Goal: Transaction & Acquisition: Purchase product/service

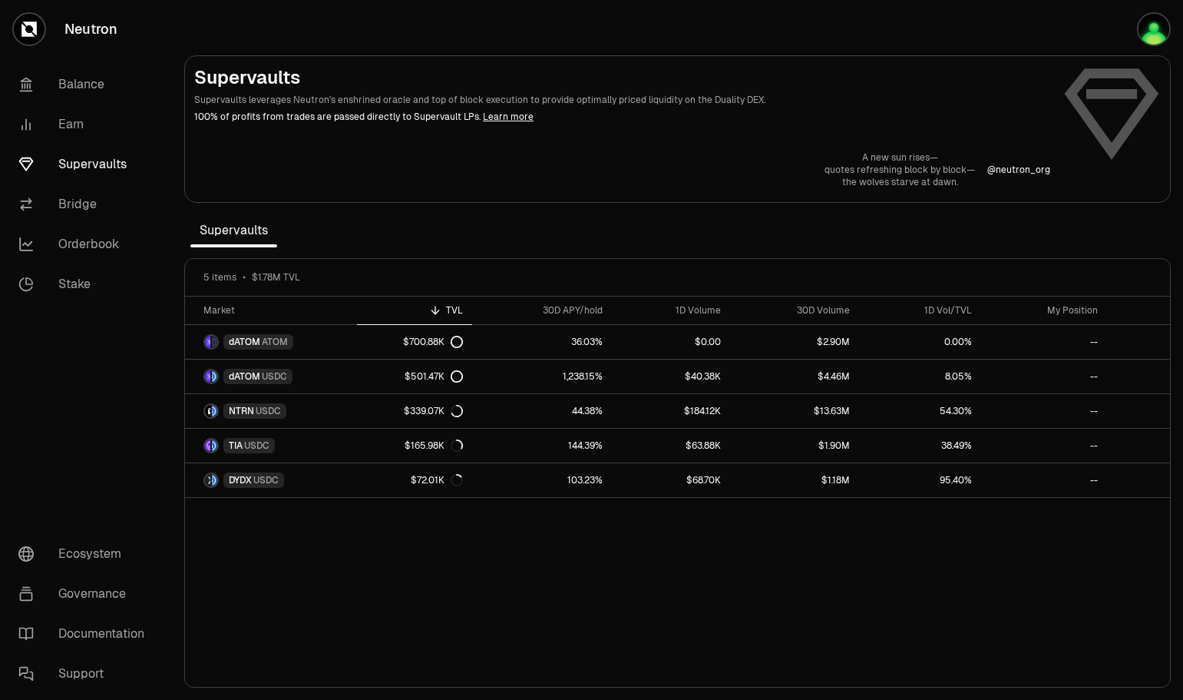
click at [84, 197] on link "Bridge" at bounding box center [86, 204] width 160 height 40
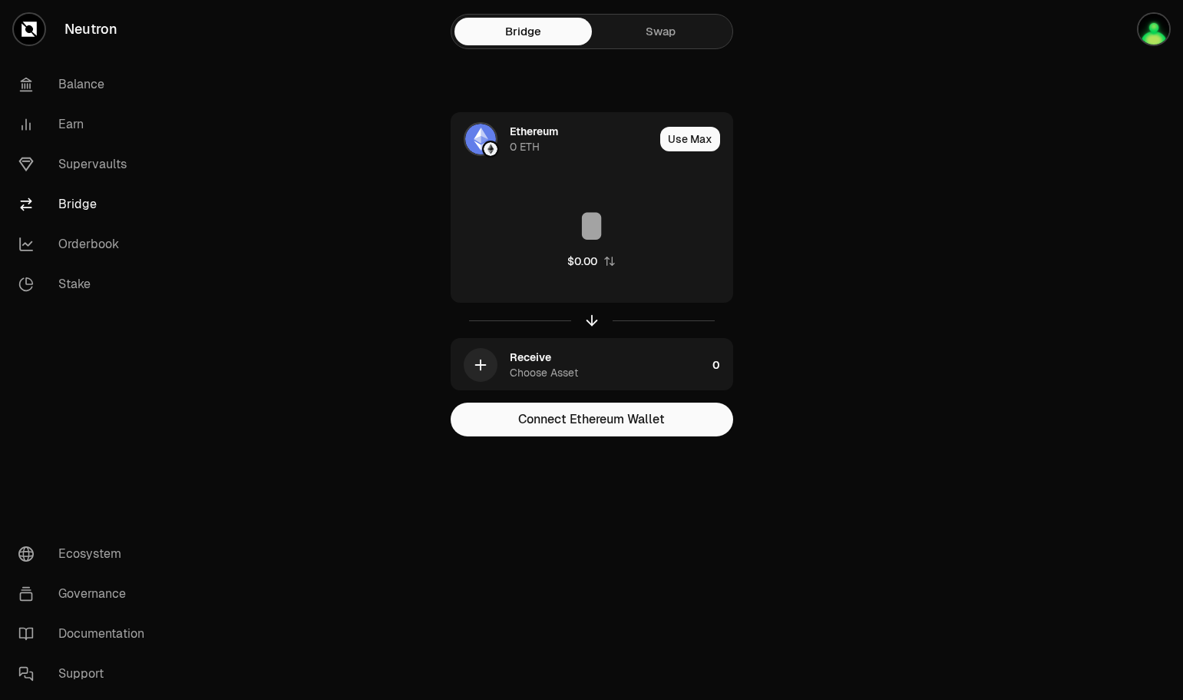
click at [522, 137] on div "Ethereum" at bounding box center [534, 131] width 48 height 15
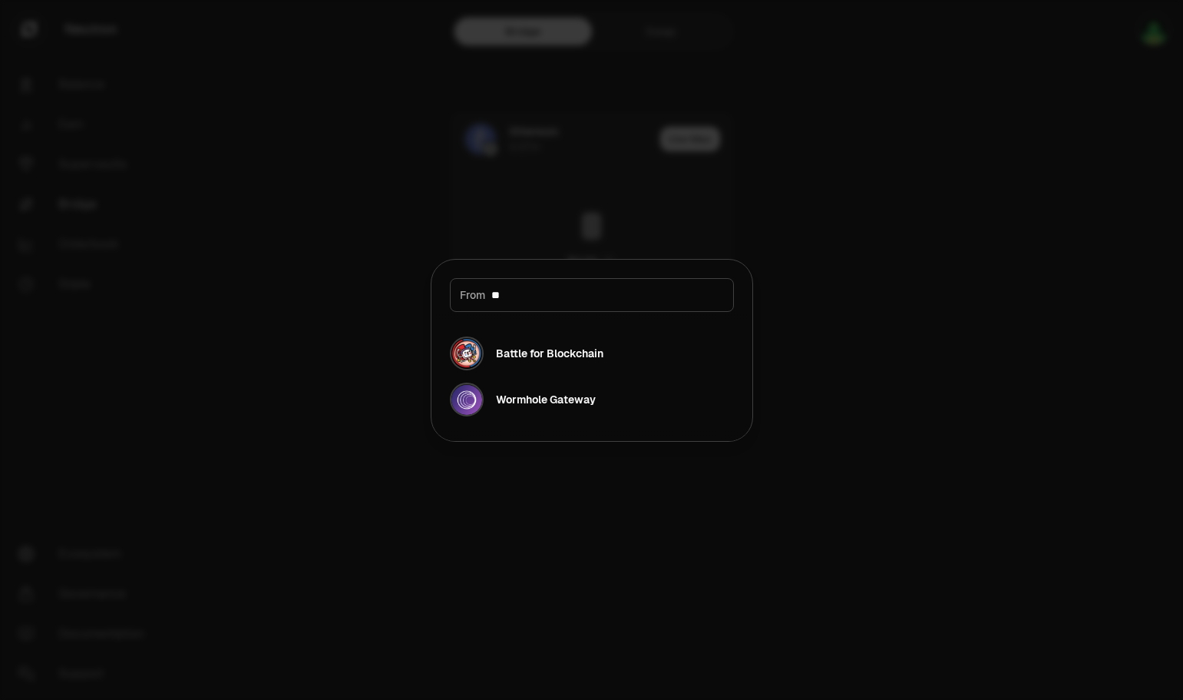
type input "*"
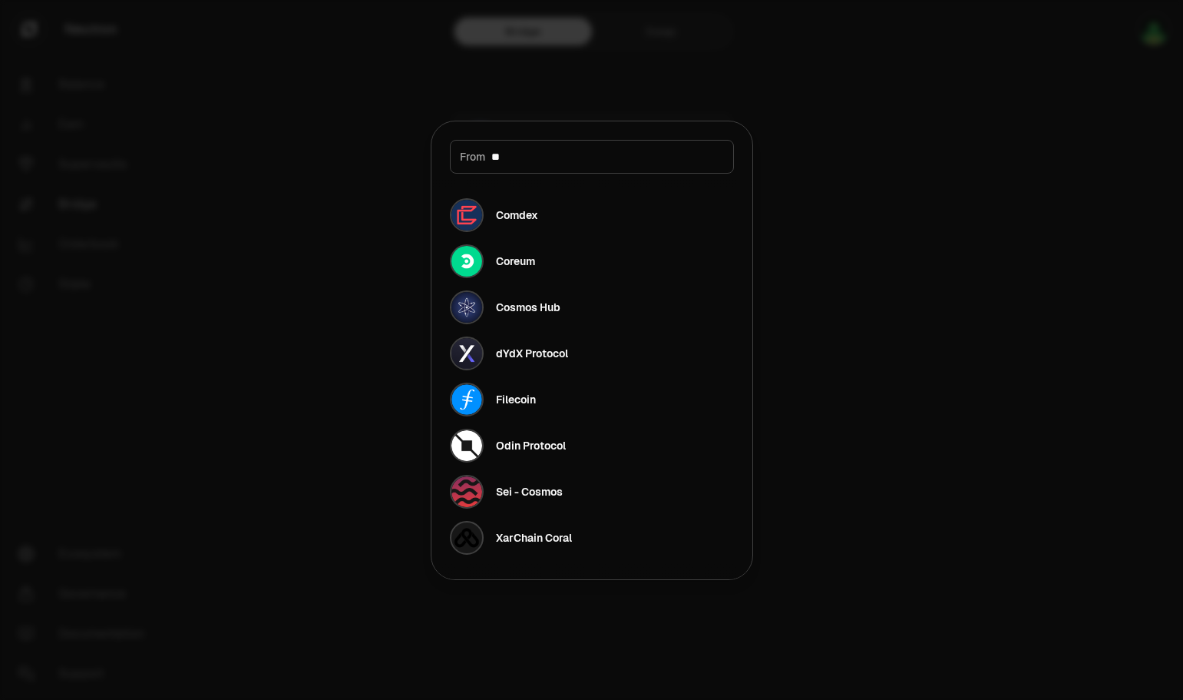
type input "**"
click at [516, 305] on div "Cosmos Hub" at bounding box center [528, 307] width 65 height 15
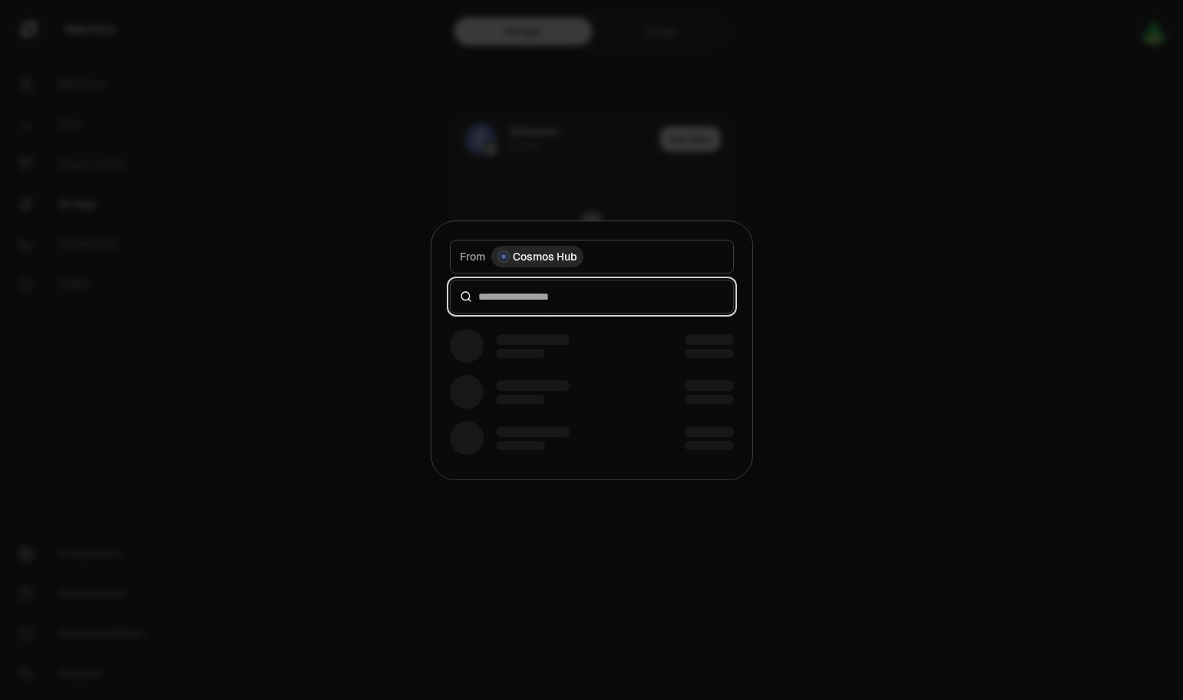
click at [565, 297] on input at bounding box center [601, 296] width 246 height 15
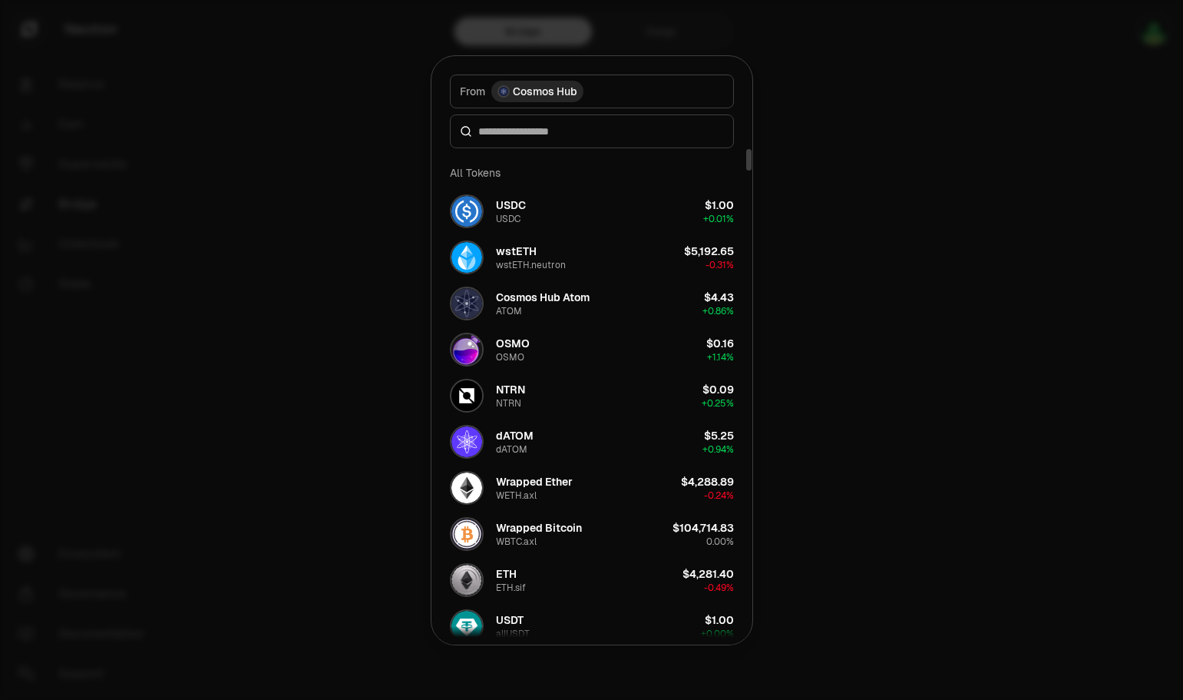
click at [499, 328] on button "OSMO OSMO $0.16 + 1.14%" at bounding box center [592, 349] width 303 height 46
click at [540, 302] on div "Cosmos Hub Atom" at bounding box center [543, 297] width 94 height 15
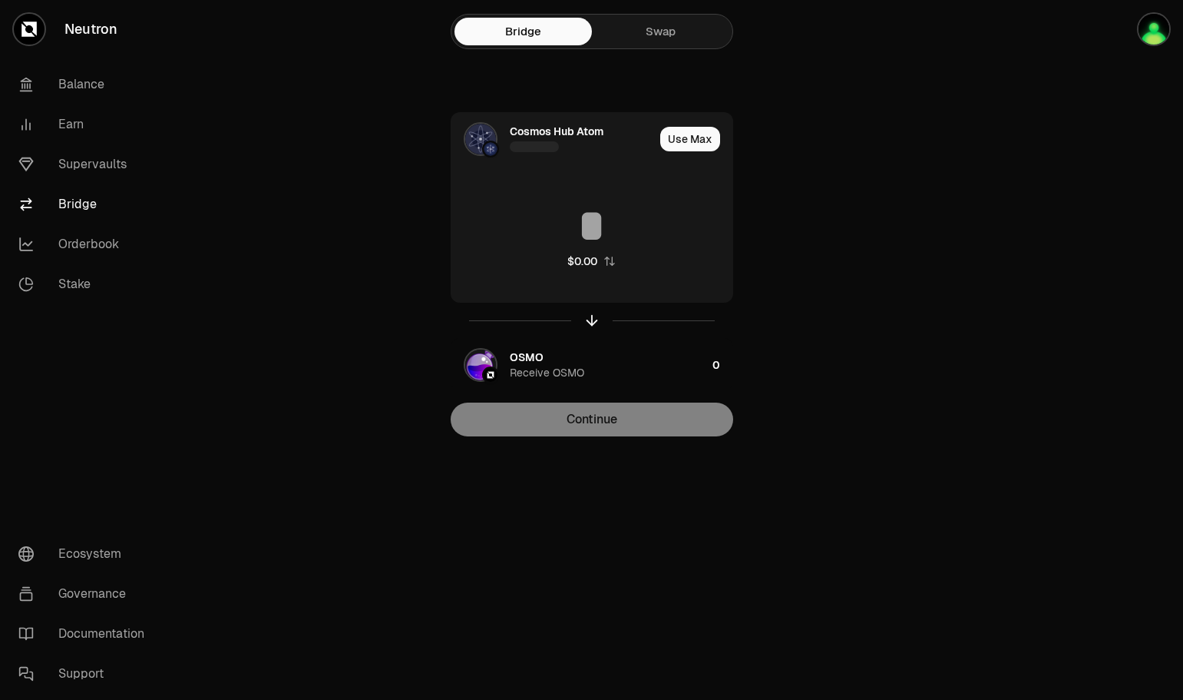
click at [606, 366] on div "OSMO Receive OSMO" at bounding box center [608, 364] width 197 height 31
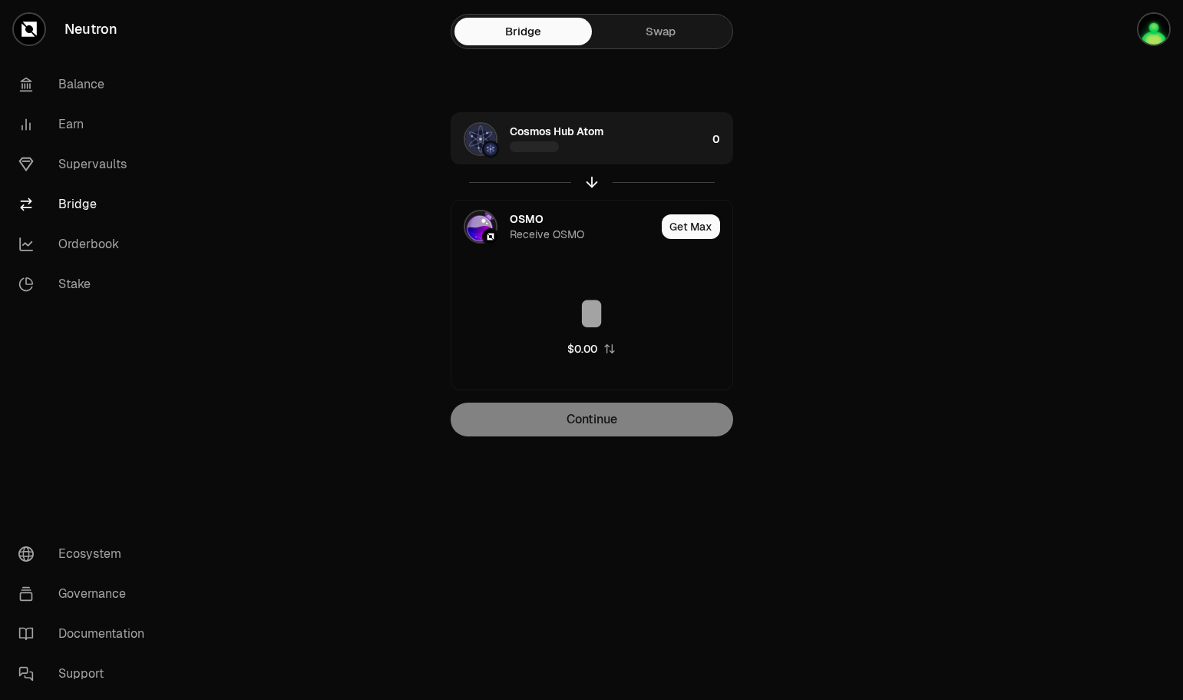
click at [503, 222] on div "OSMO Receive OSMO" at bounding box center [554, 226] width 204 height 52
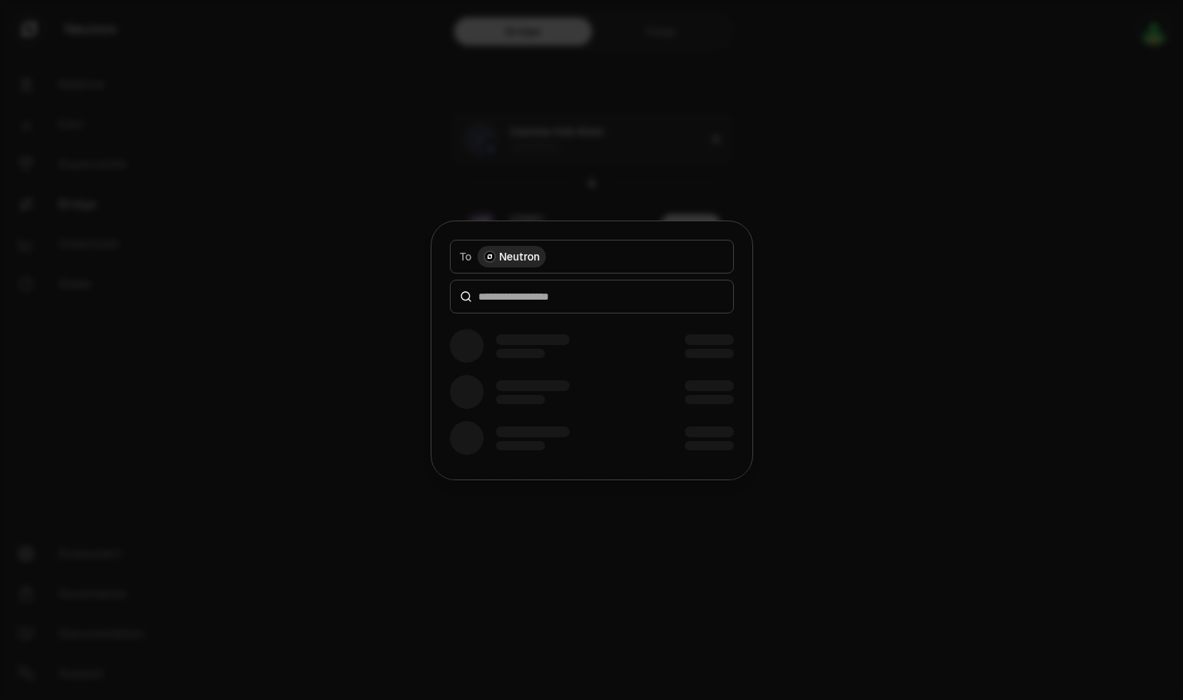
click at [859, 141] on div at bounding box center [591, 350] width 1183 height 700
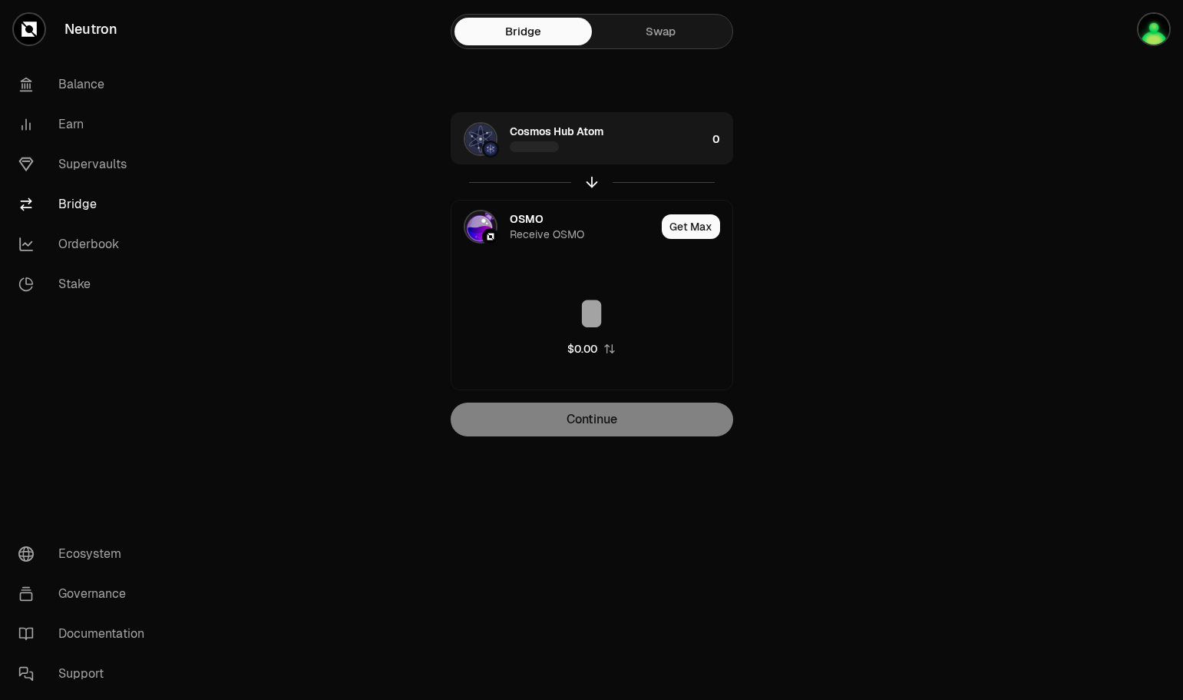
click at [546, 224] on div "OSMO Receive OSMO" at bounding box center [583, 226] width 146 height 31
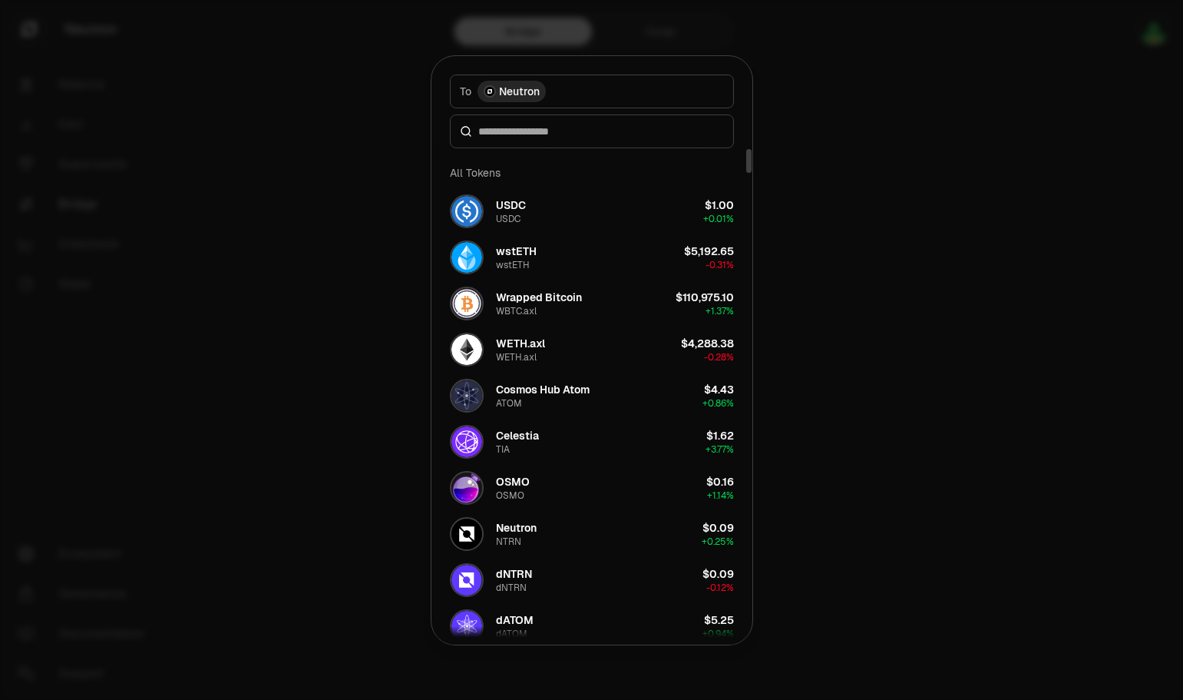
click at [514, 403] on div "ATOM" at bounding box center [509, 403] width 26 height 12
click at [504, 389] on div "Cosmos Hub Atom" at bounding box center [543, 389] width 94 height 15
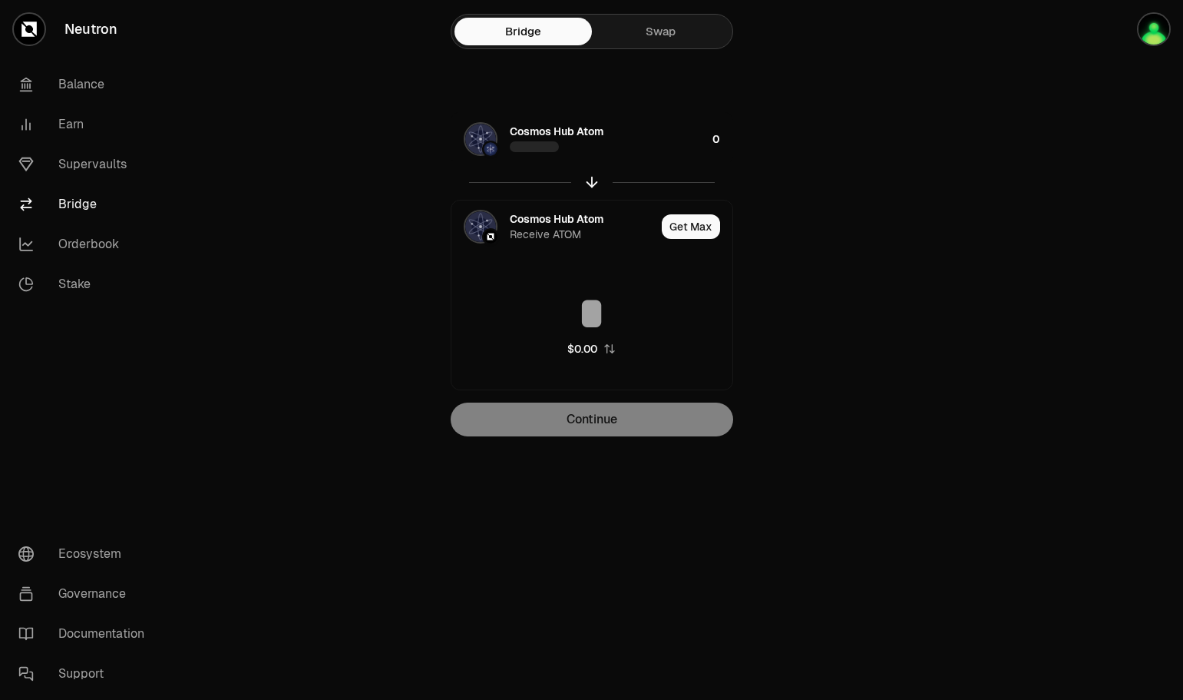
click at [699, 140] on div "Cosmos Hub Atom" at bounding box center [608, 139] width 197 height 31
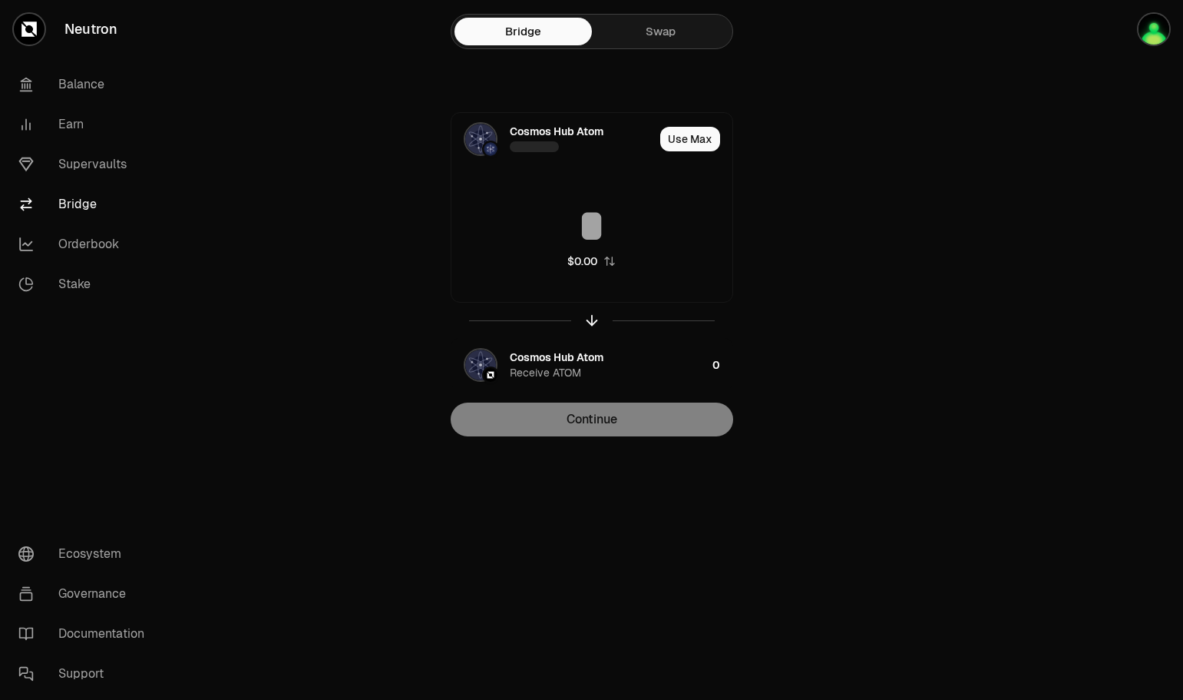
click at [699, 140] on button "Use Max" at bounding box center [690, 139] width 60 height 25
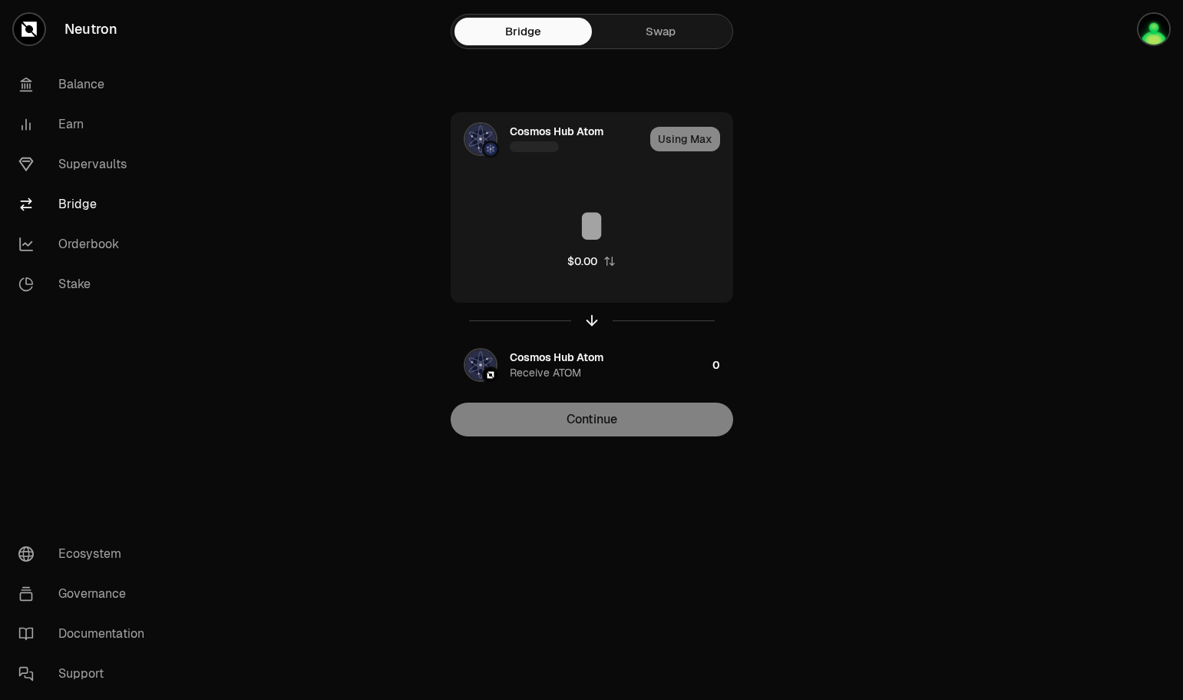
click at [652, 23] on link "Swap" at bounding box center [660, 32] width 137 height 28
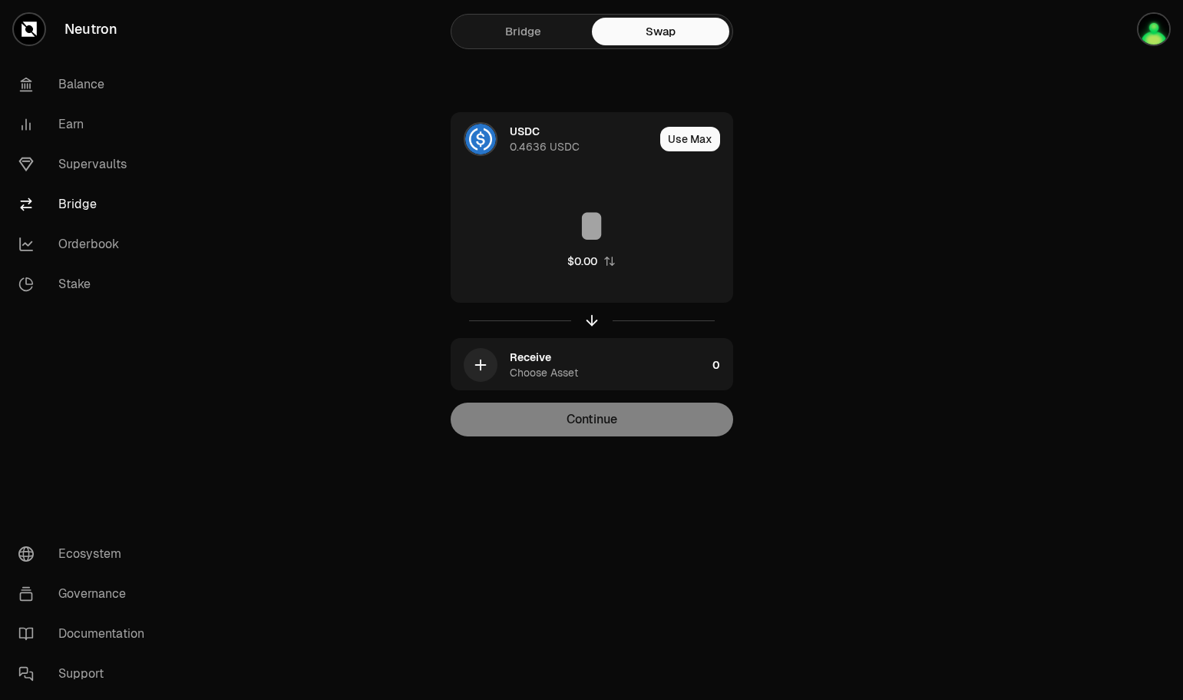
click at [518, 134] on div "USDC" at bounding box center [525, 131] width 30 height 15
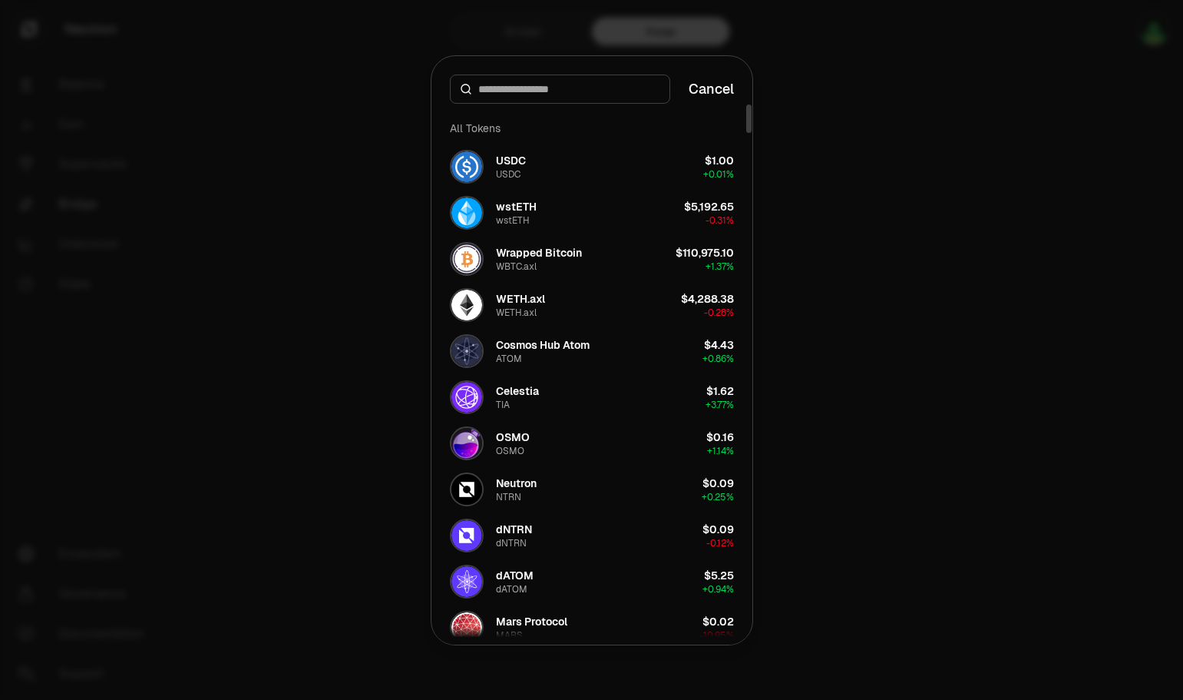
click at [528, 353] on div "Cosmos Hub Atom ATOM" at bounding box center [543, 351] width 94 height 28
click at [528, 347] on div "Cosmos Hub Atom" at bounding box center [543, 344] width 94 height 15
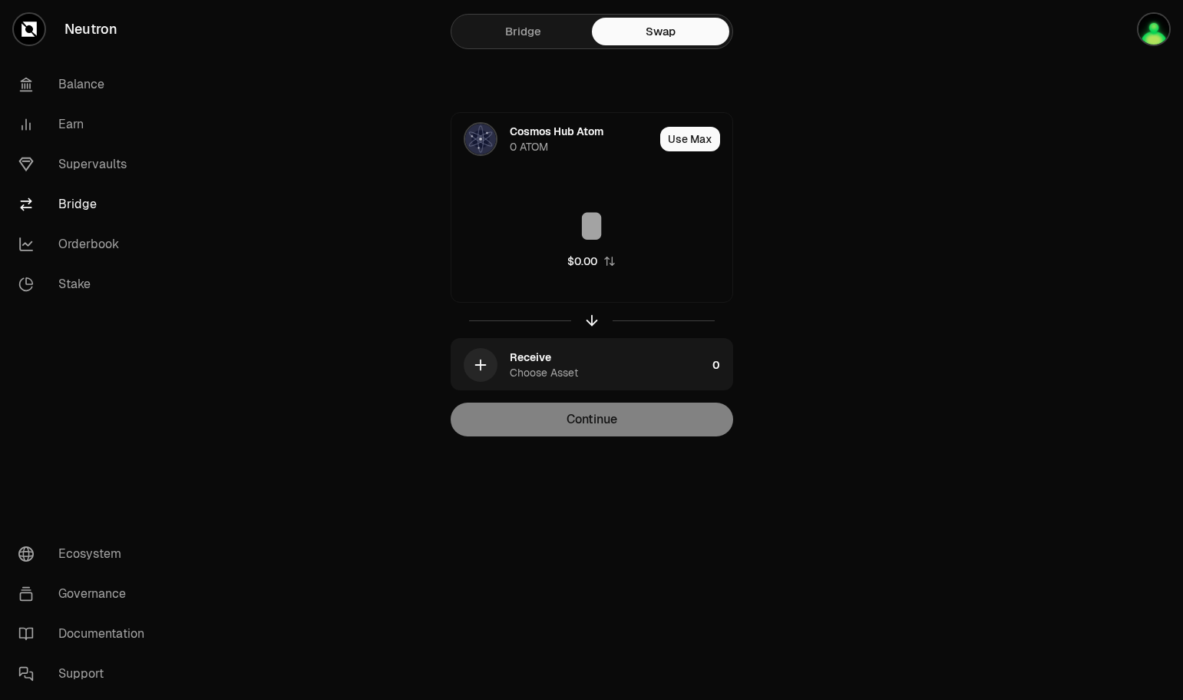
click at [682, 146] on button "Use Max" at bounding box center [690, 139] width 60 height 25
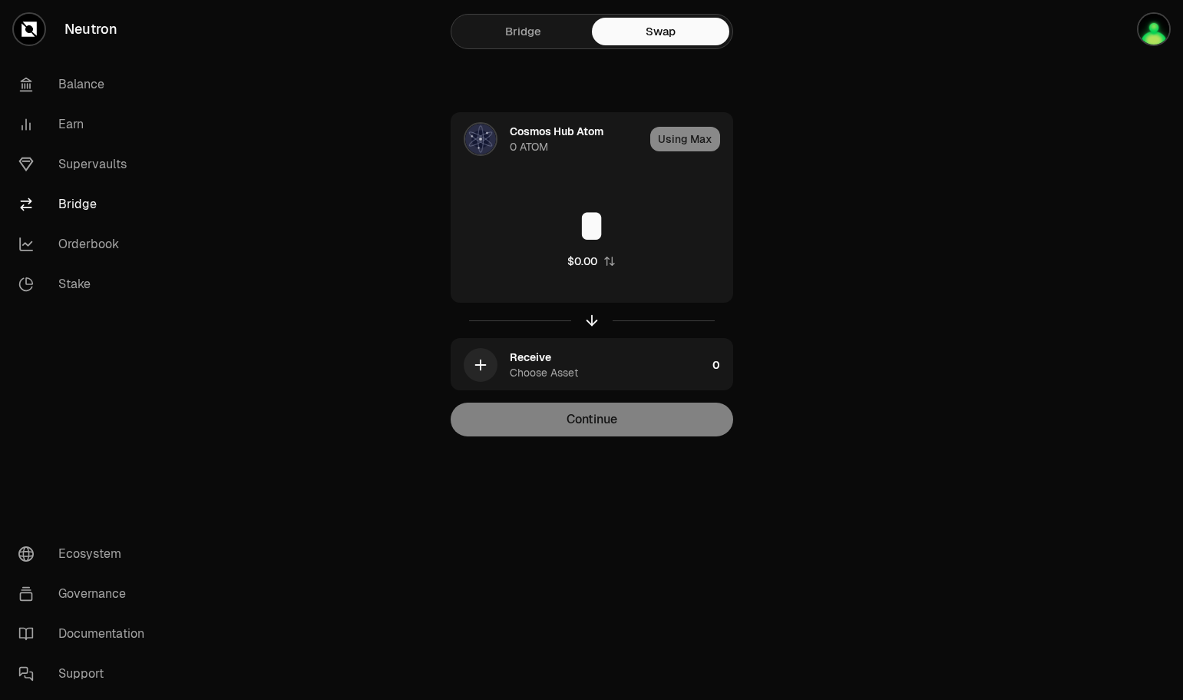
click at [1144, 31] on img "button" at bounding box center [1154, 29] width 31 height 31
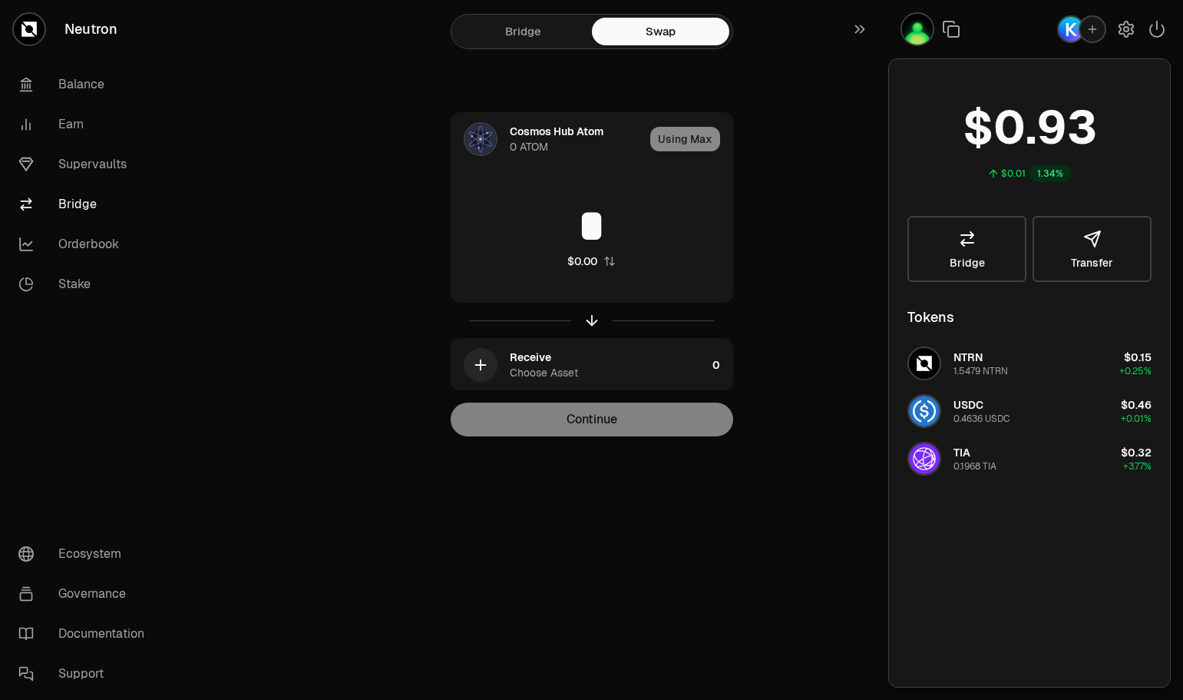
click at [1152, 29] on icon "button" at bounding box center [1157, 29] width 18 height 18
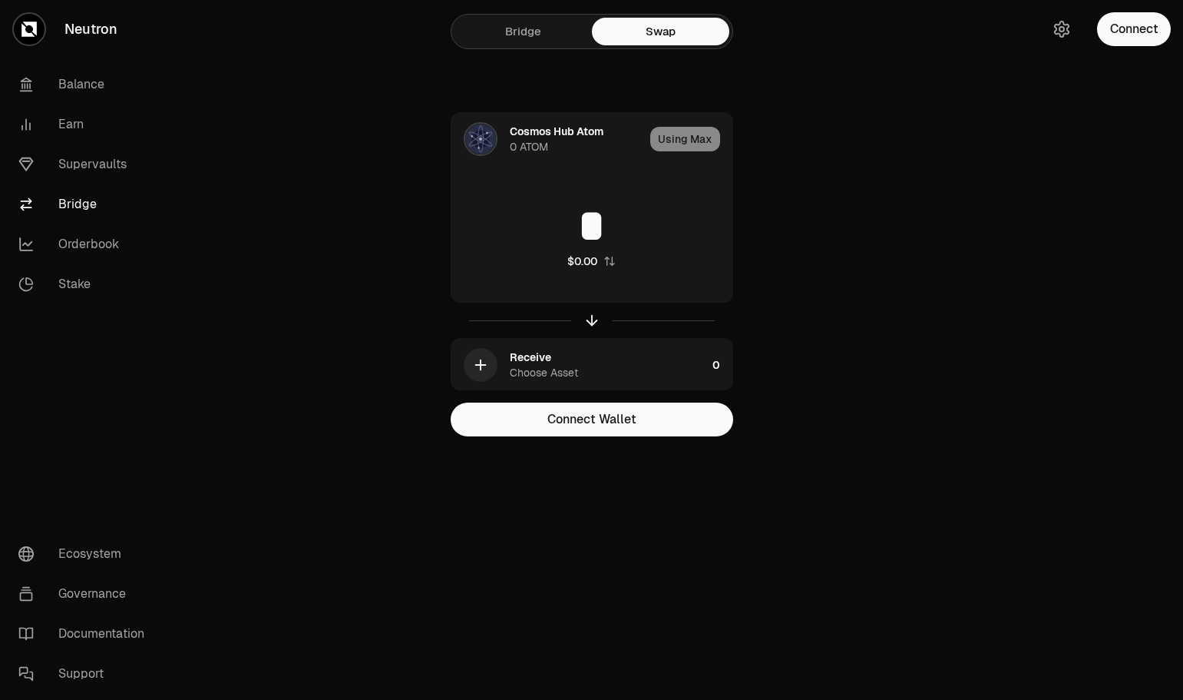
click at [1151, 29] on button "Connect" at bounding box center [1134, 29] width 74 height 34
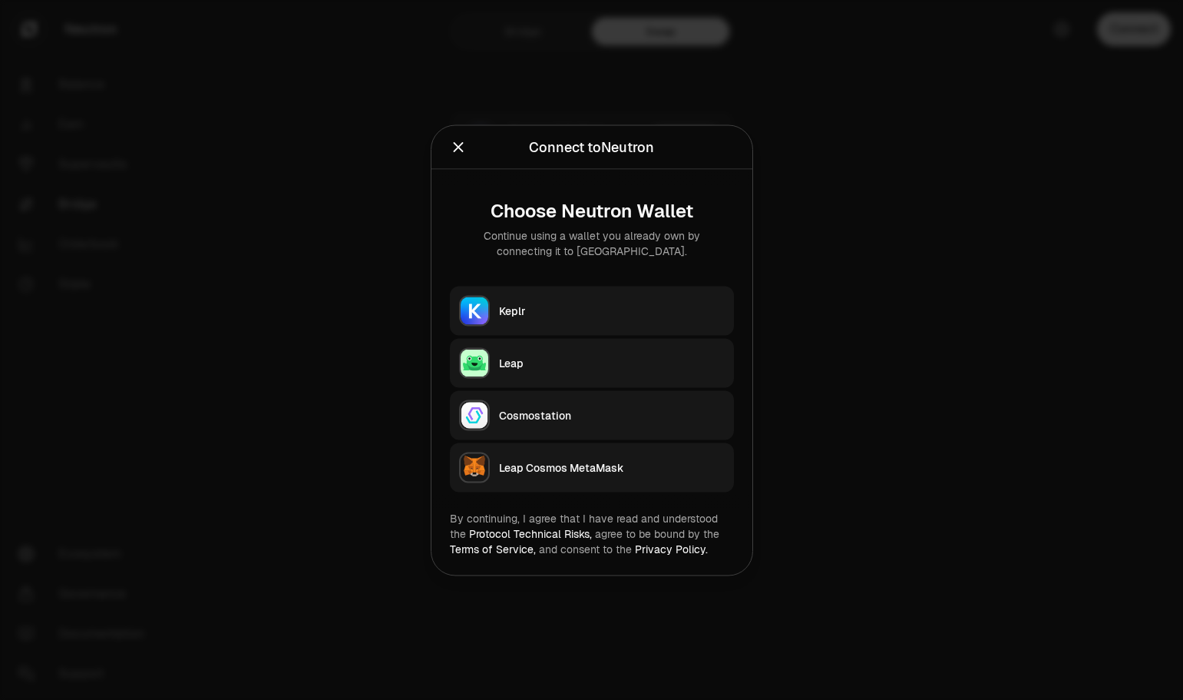
click at [564, 303] on div "Keplr" at bounding box center [612, 310] width 226 height 15
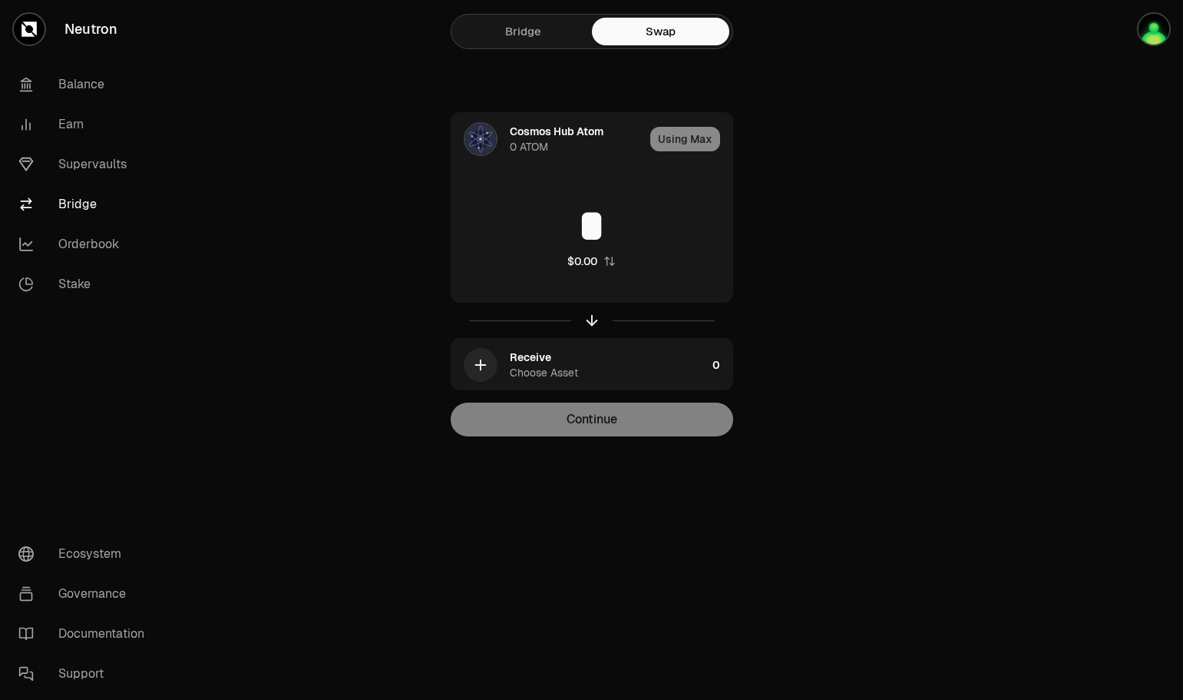
click at [695, 138] on div "Using Max" at bounding box center [691, 139] width 82 height 52
click at [1153, 90] on div at bounding box center [1097, 249] width 172 height 498
click at [1159, 27] on img "button" at bounding box center [1154, 29] width 31 height 31
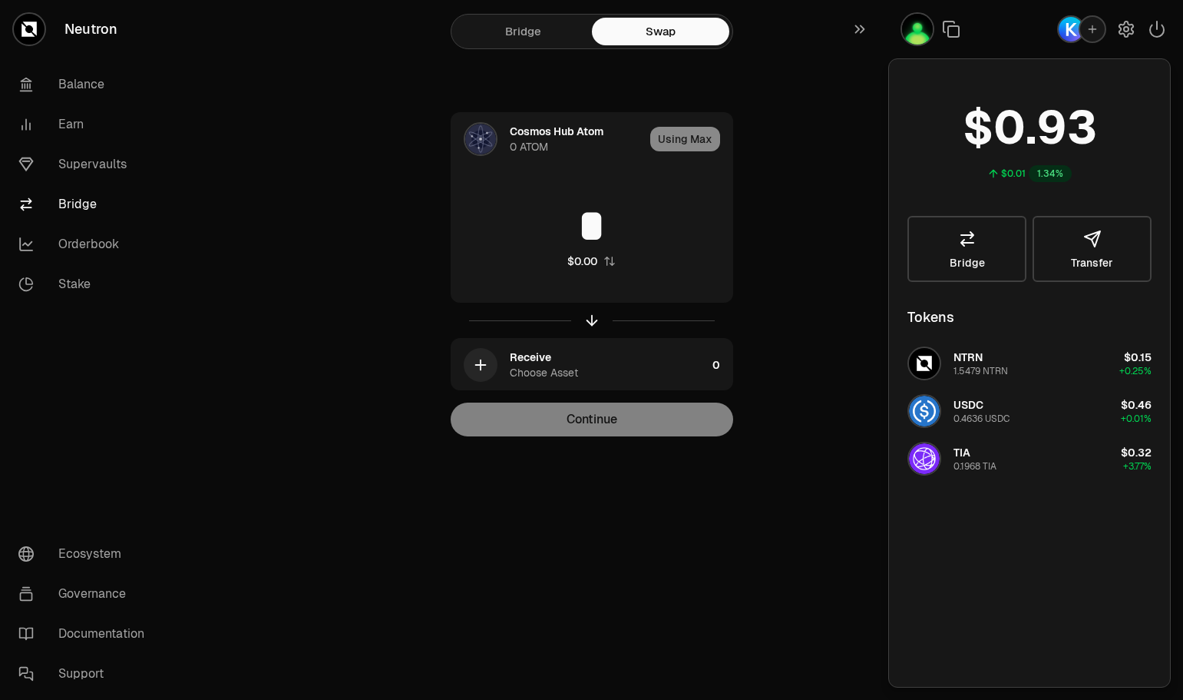
click at [1155, 31] on icon "button" at bounding box center [1157, 29] width 18 height 18
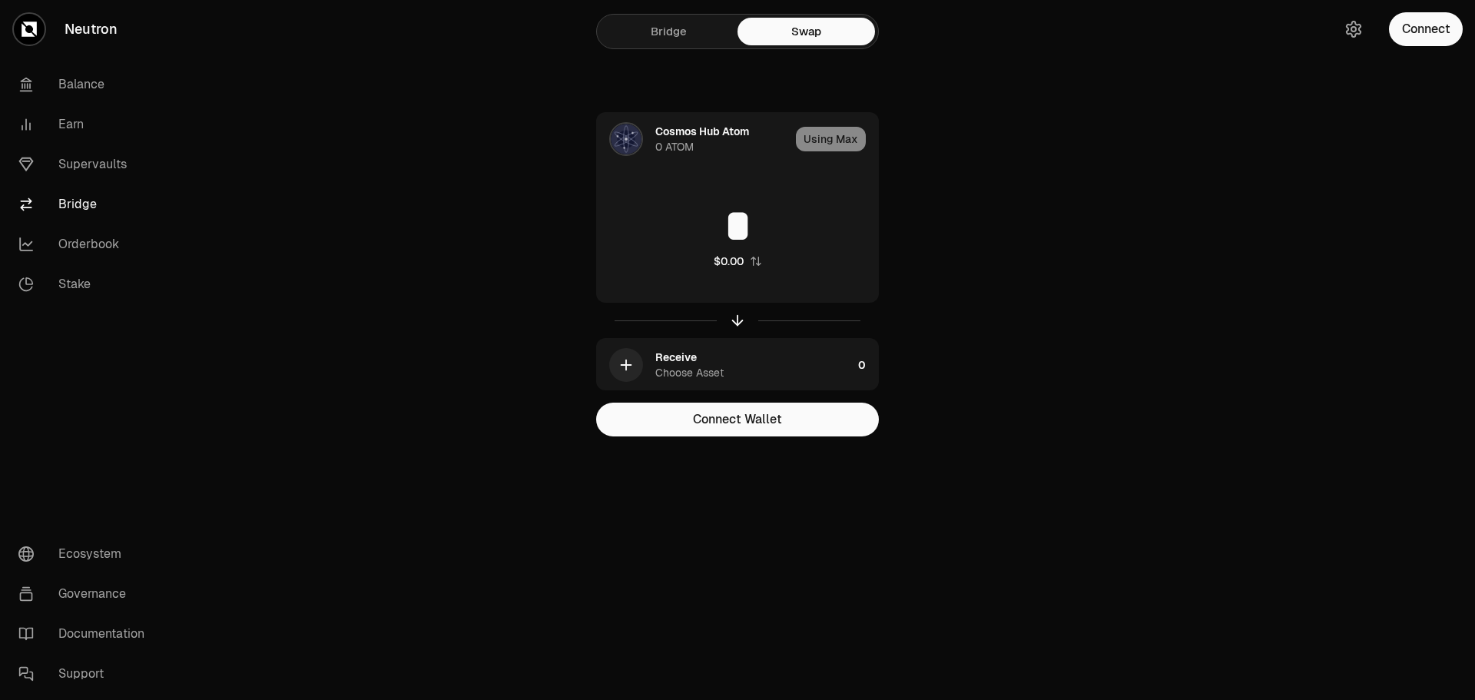
click at [1400, 35] on button "Connect" at bounding box center [1426, 29] width 74 height 34
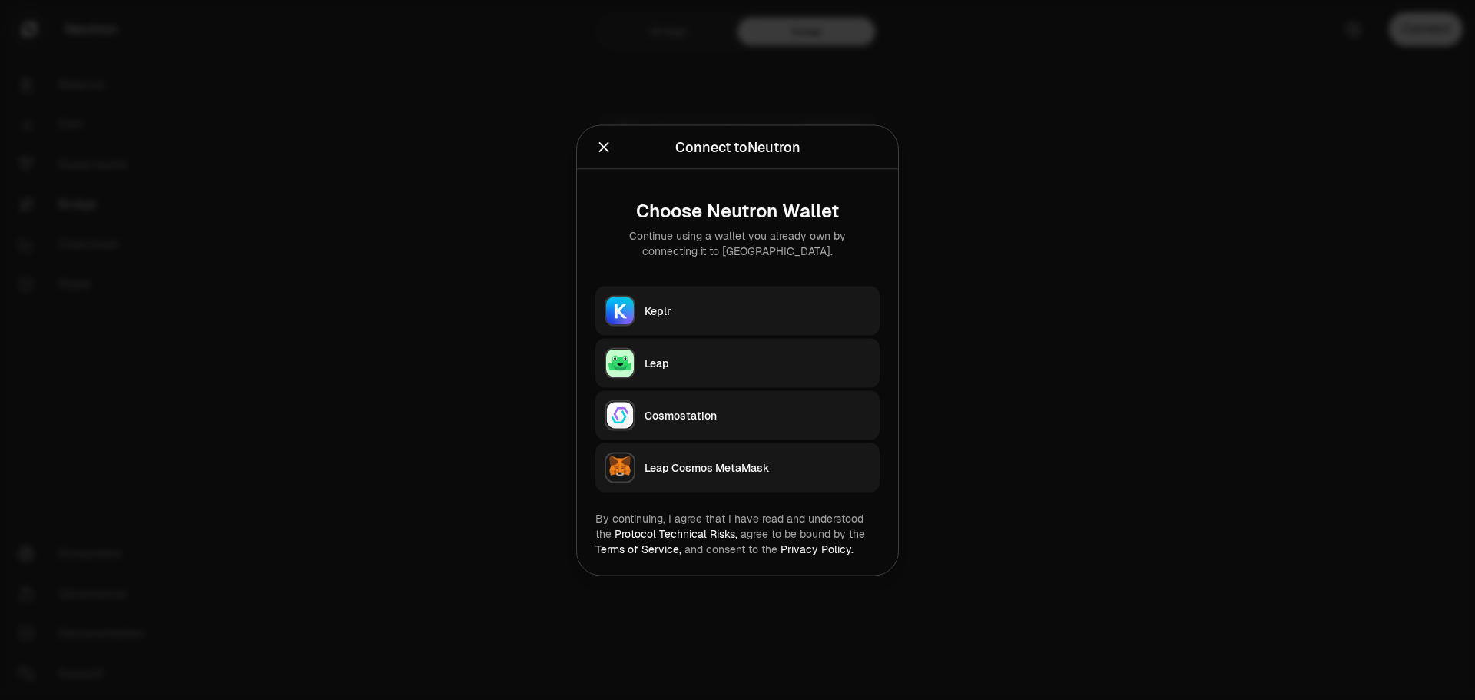
click at [717, 362] on div "Leap" at bounding box center [757, 362] width 226 height 15
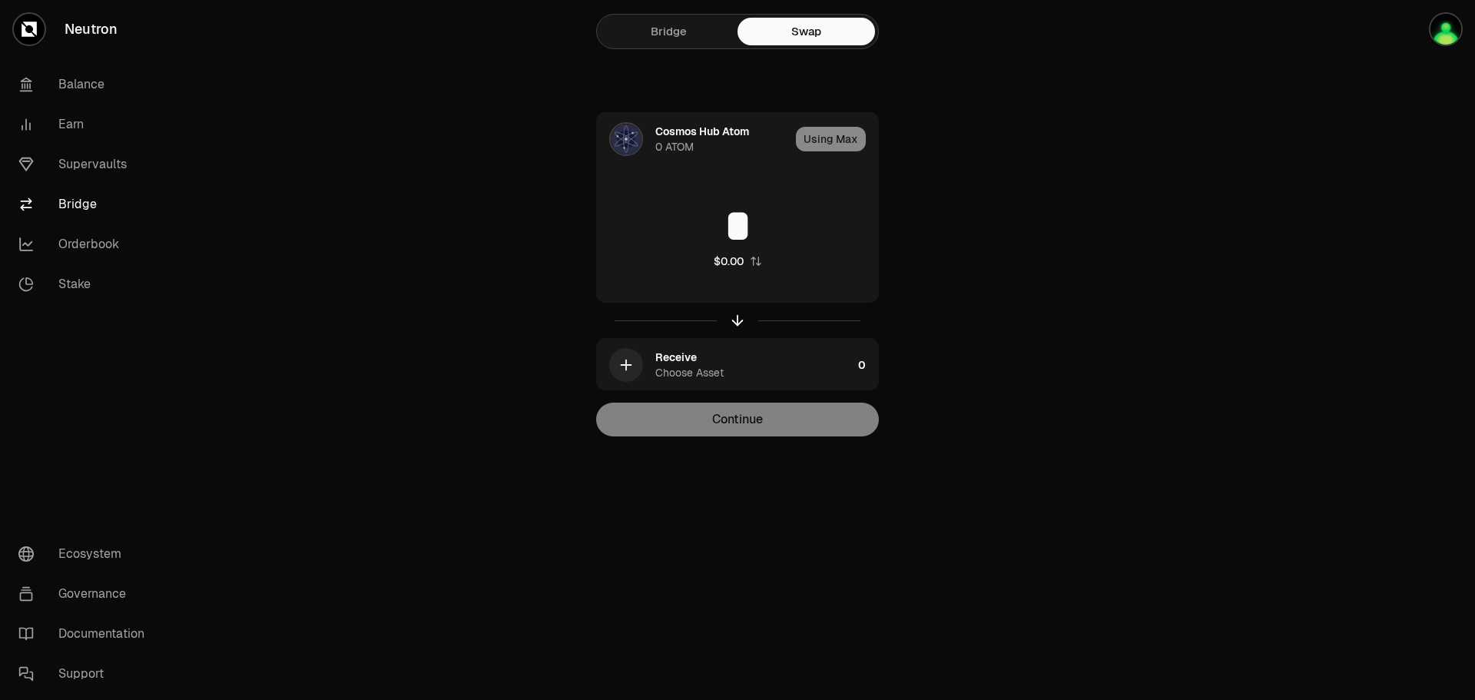
click at [822, 146] on div "Using Max" at bounding box center [837, 139] width 82 height 52
click at [667, 136] on div "Cosmos Hub Atom" at bounding box center [702, 131] width 94 height 15
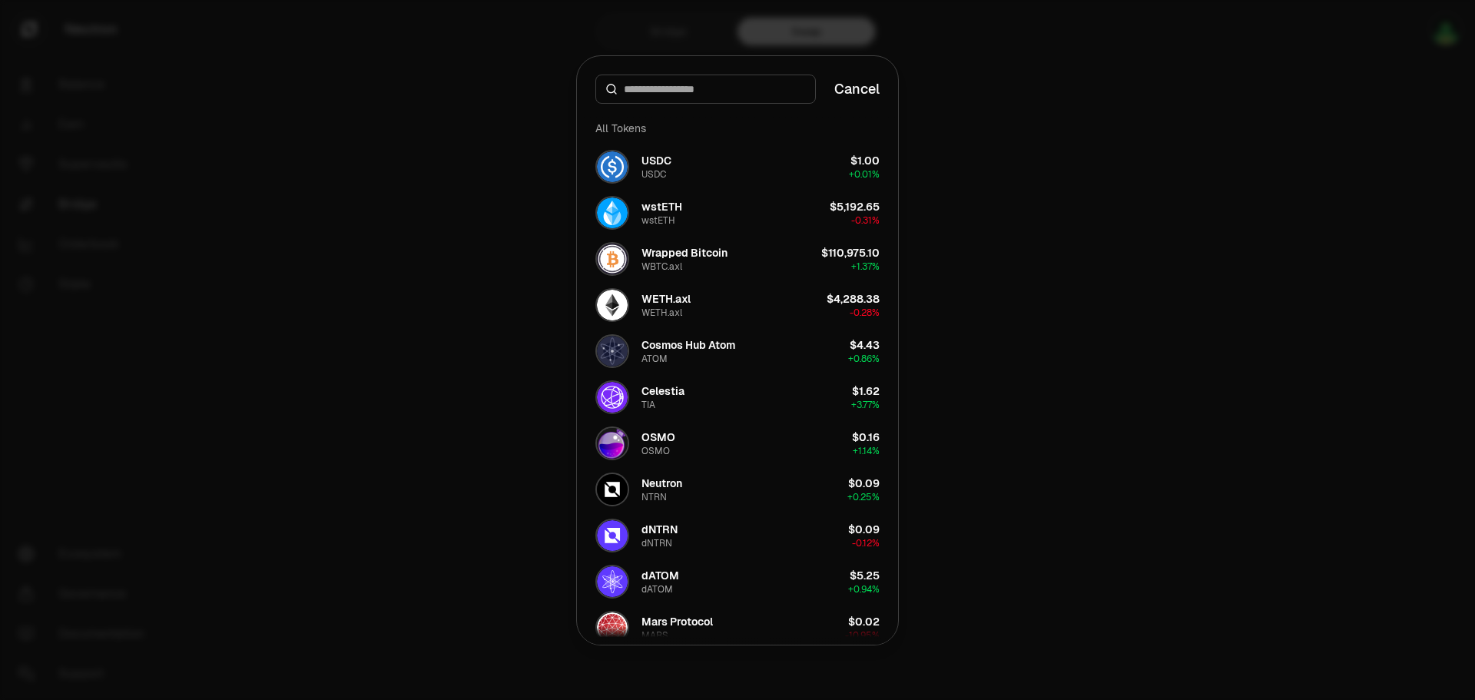
click at [670, 350] on div "Cosmos Hub Atom" at bounding box center [688, 344] width 94 height 15
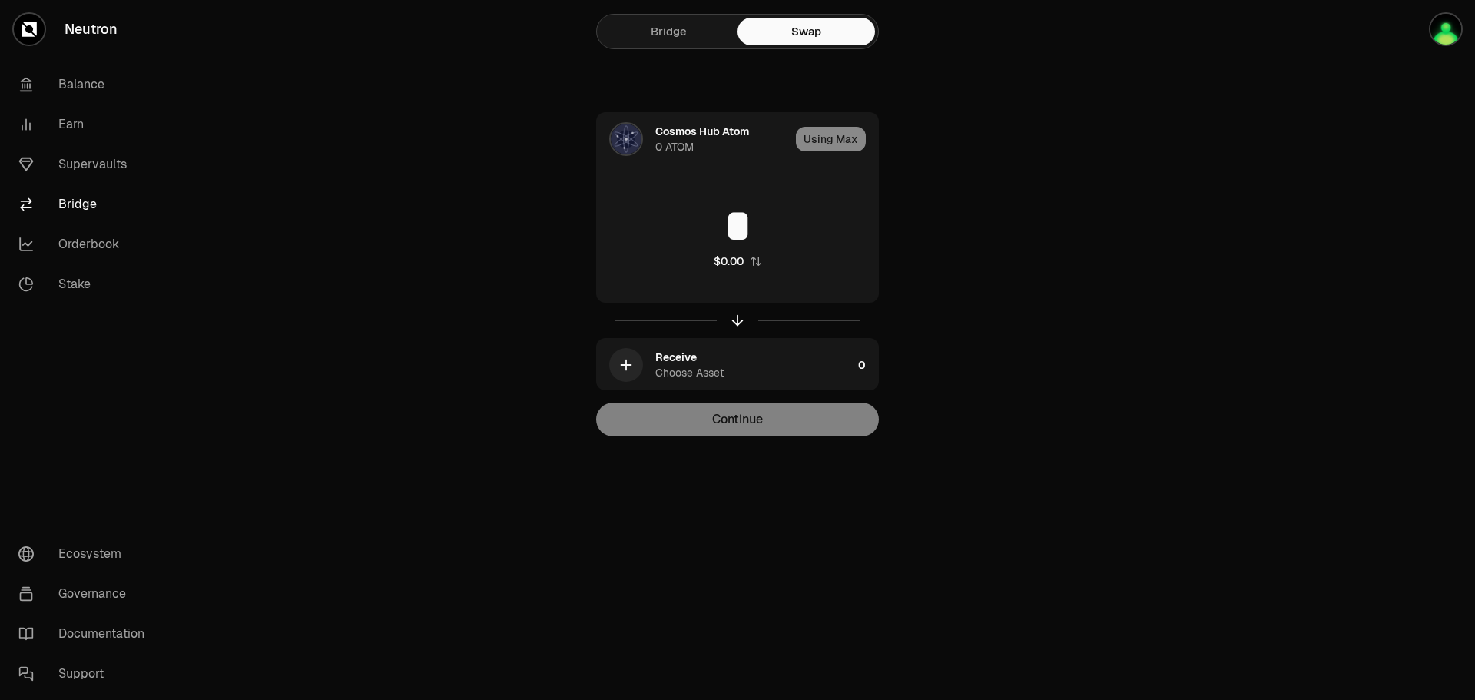
click at [826, 141] on div "Using Max" at bounding box center [837, 139] width 82 height 52
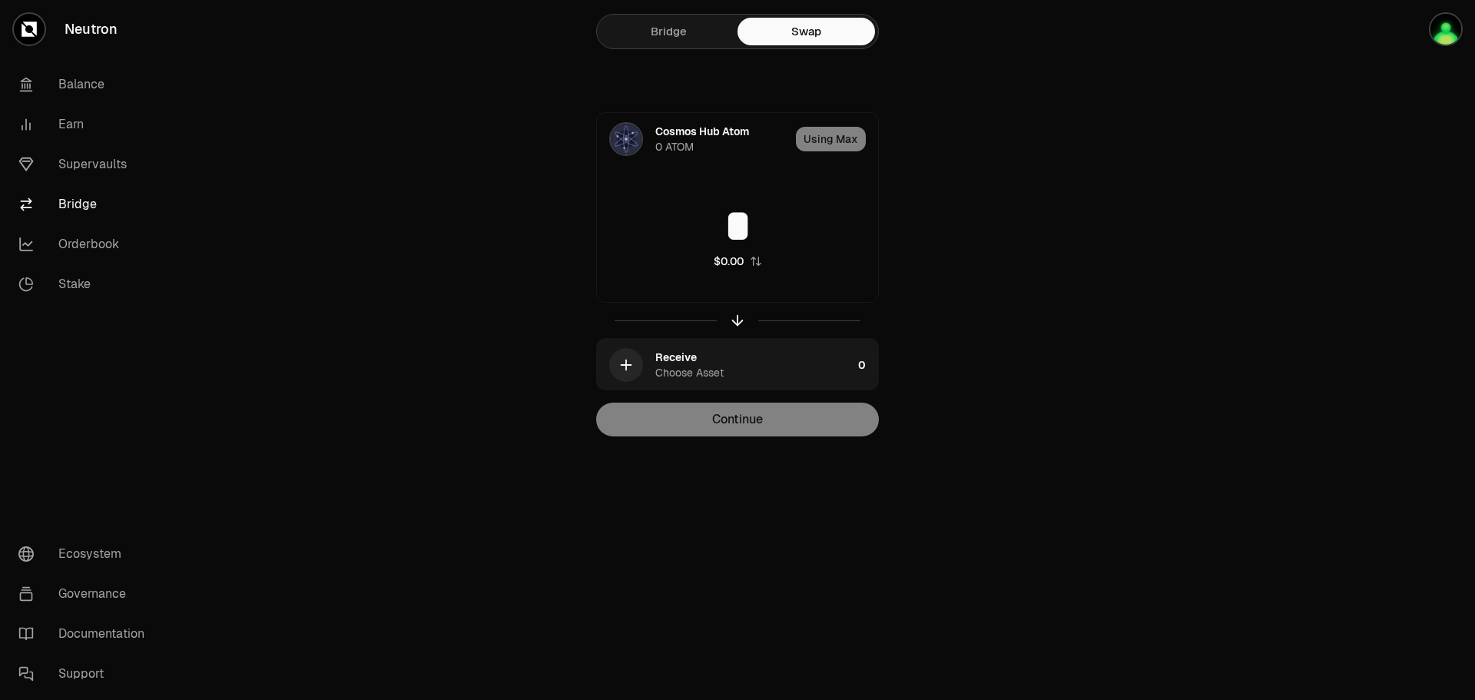
click at [741, 259] on div "$0.00" at bounding box center [728, 260] width 30 height 15
click at [741, 259] on div "0" at bounding box center [739, 260] width 7 height 15
click at [741, 259] on div "$0.00" at bounding box center [728, 260] width 30 height 15
click at [675, 135] on div "Cosmos Hub Atom" at bounding box center [702, 131] width 94 height 15
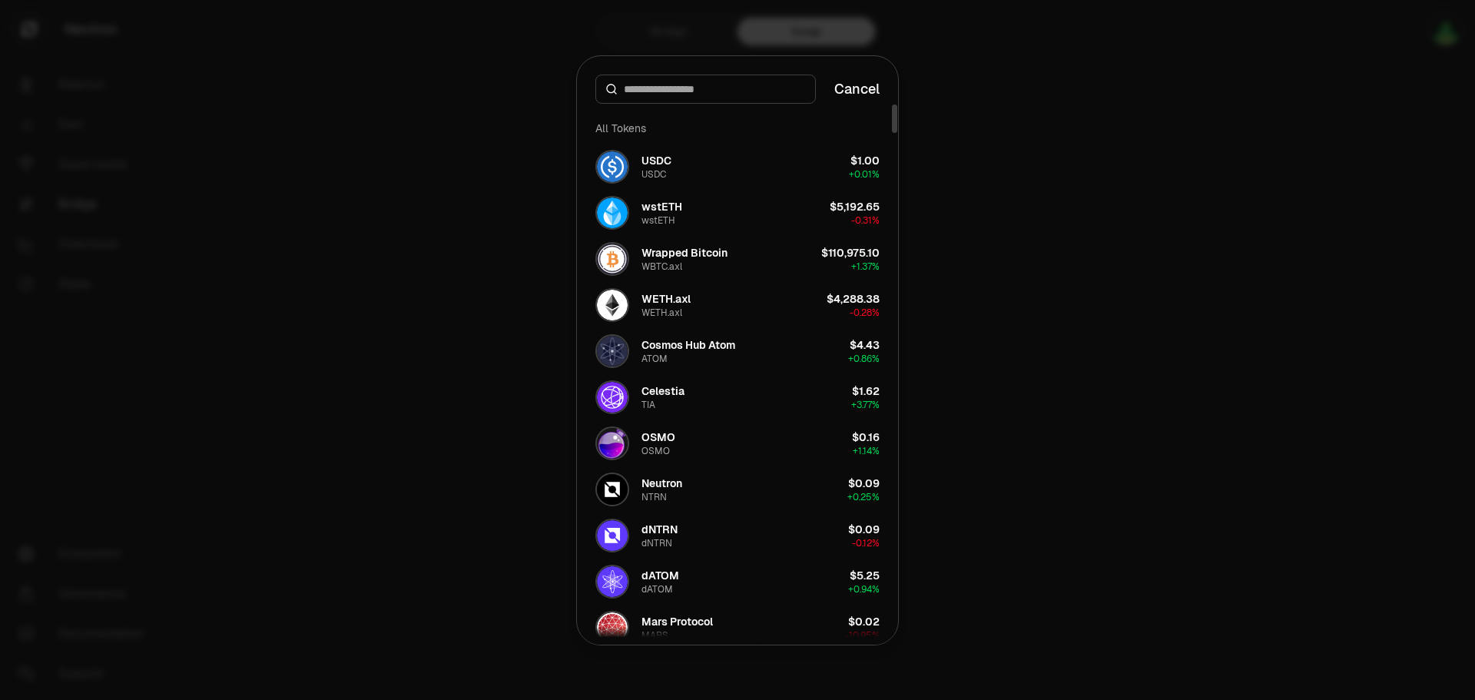
click at [684, 348] on div "Cosmos Hub Atom" at bounding box center [688, 344] width 94 height 15
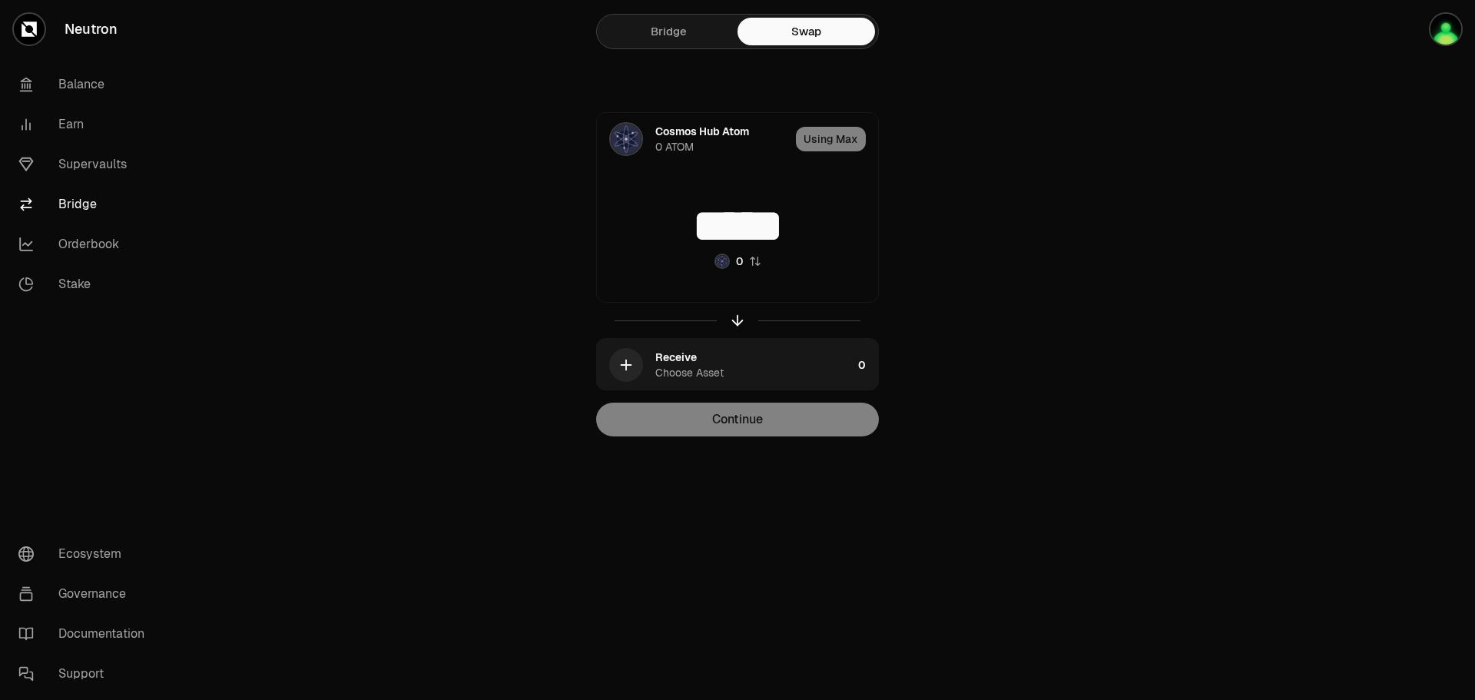
click at [725, 263] on img "button" at bounding box center [722, 261] width 12 height 12
click at [725, 263] on div "$0.00" at bounding box center [728, 260] width 30 height 15
type input "*****"
click at [74, 167] on link "Supervaults" at bounding box center [86, 164] width 160 height 40
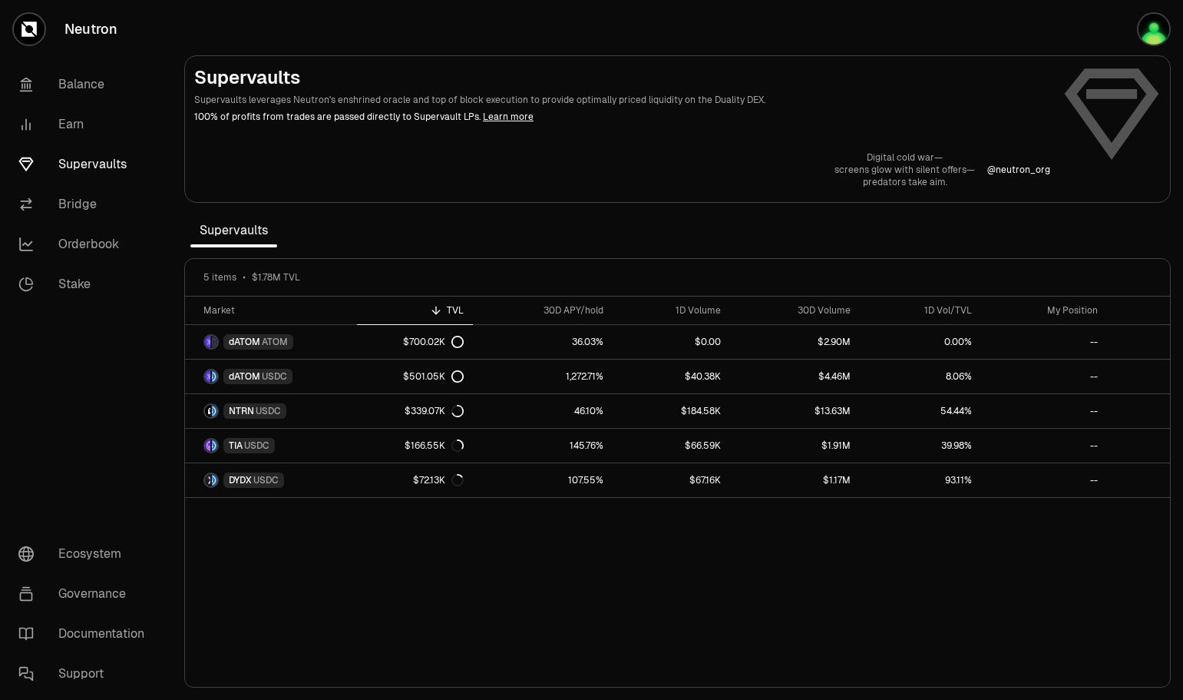
click at [1153, 30] on img "button" at bounding box center [1154, 29] width 31 height 31
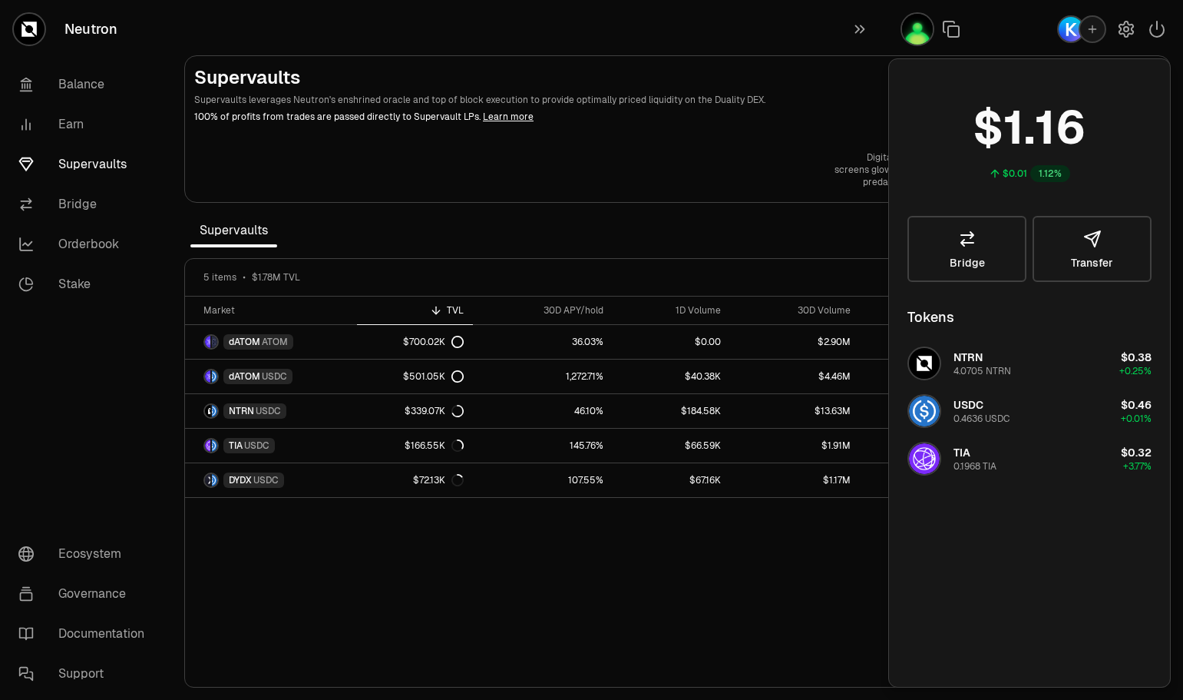
click at [1091, 30] on icon "button" at bounding box center [1093, 29] width 12 height 12
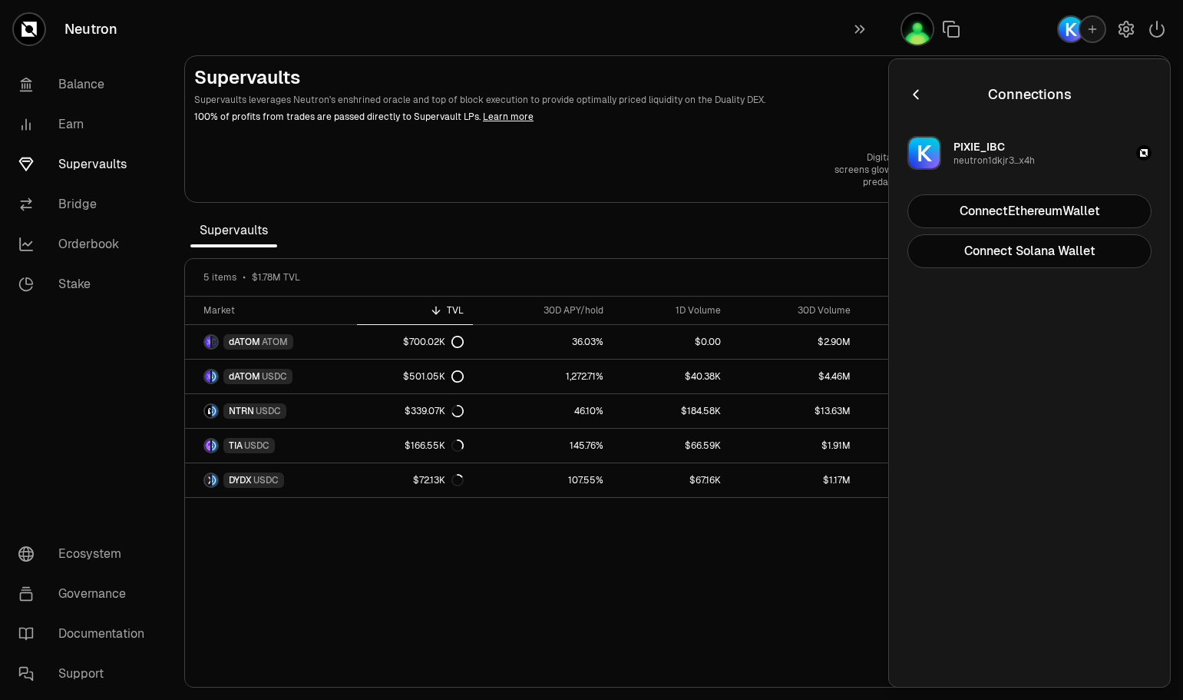
click at [1050, 158] on button "PIXIE_IBC neutron1dkjr3...x4h" at bounding box center [1030, 153] width 263 height 46
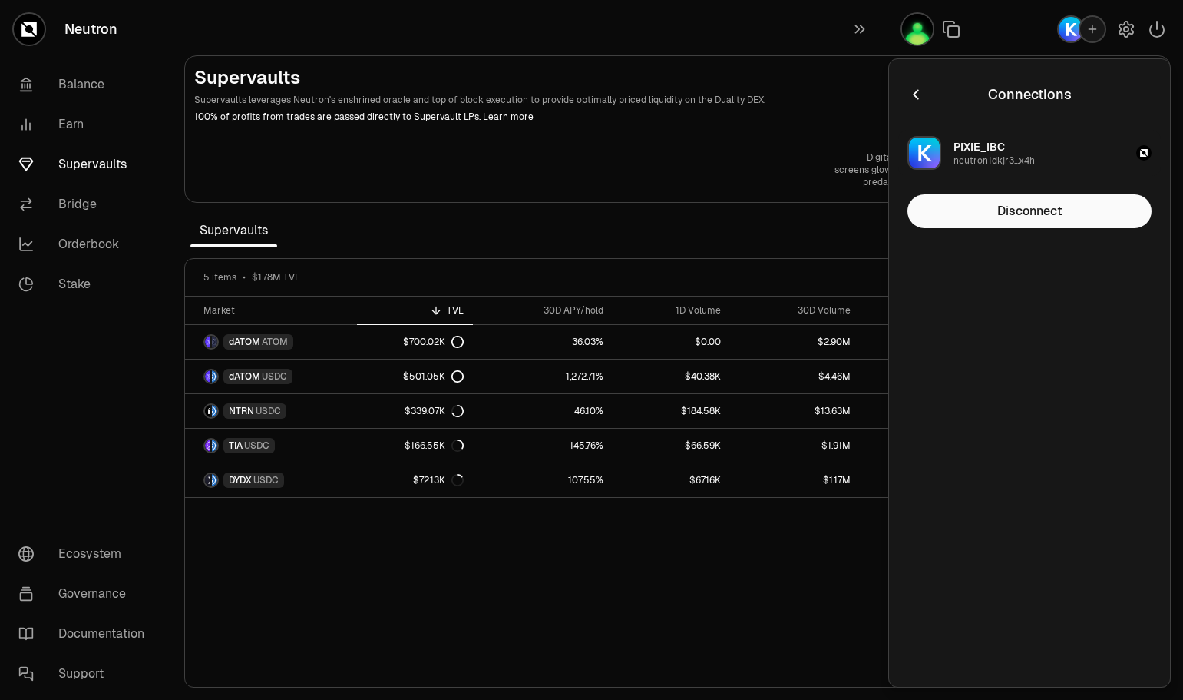
click at [1028, 212] on button "Disconnect" at bounding box center [1030, 211] width 244 height 34
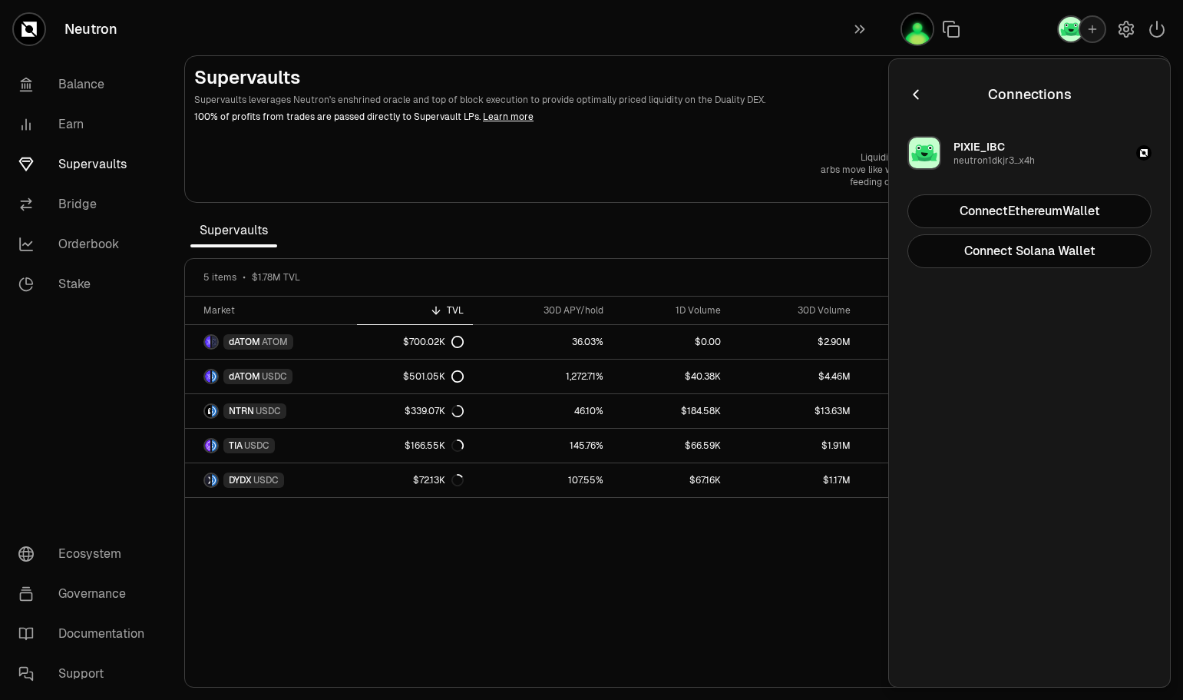
click at [1067, 151] on button "PIXIE_IBC neutron1dkjr3...x4h" at bounding box center [1030, 153] width 263 height 46
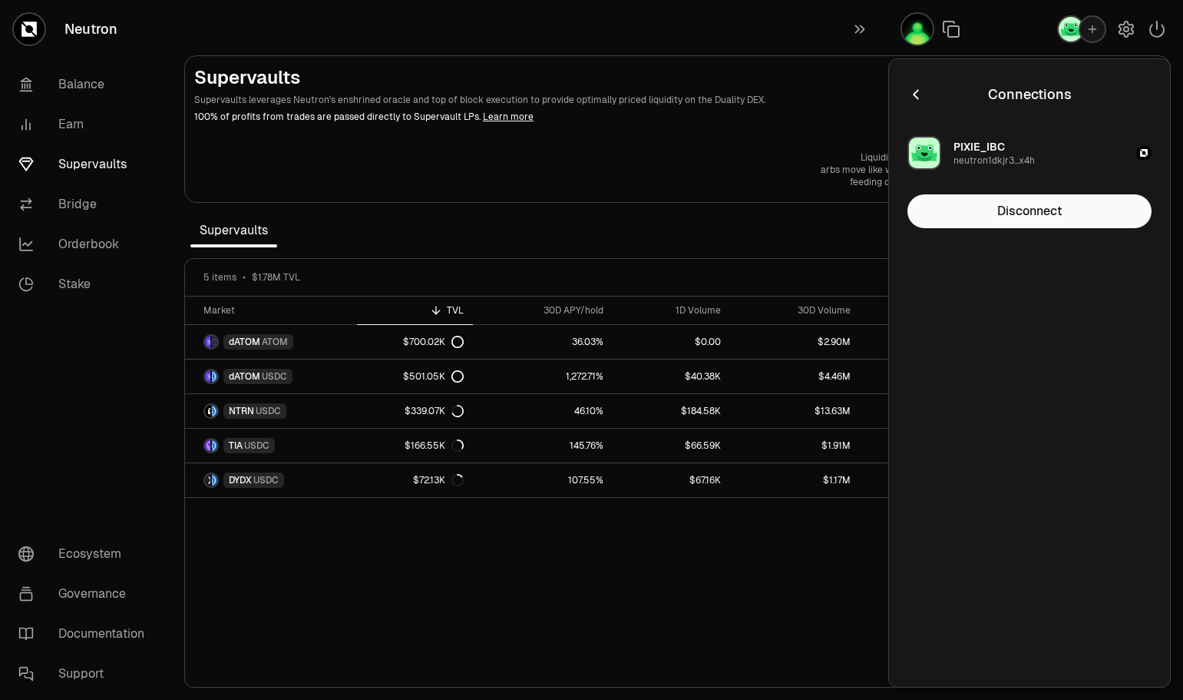
click at [1037, 207] on div "Connections PIXIE_IBC neutron1dkjr3...x4h Disconnect" at bounding box center [1030, 373] width 244 height 591
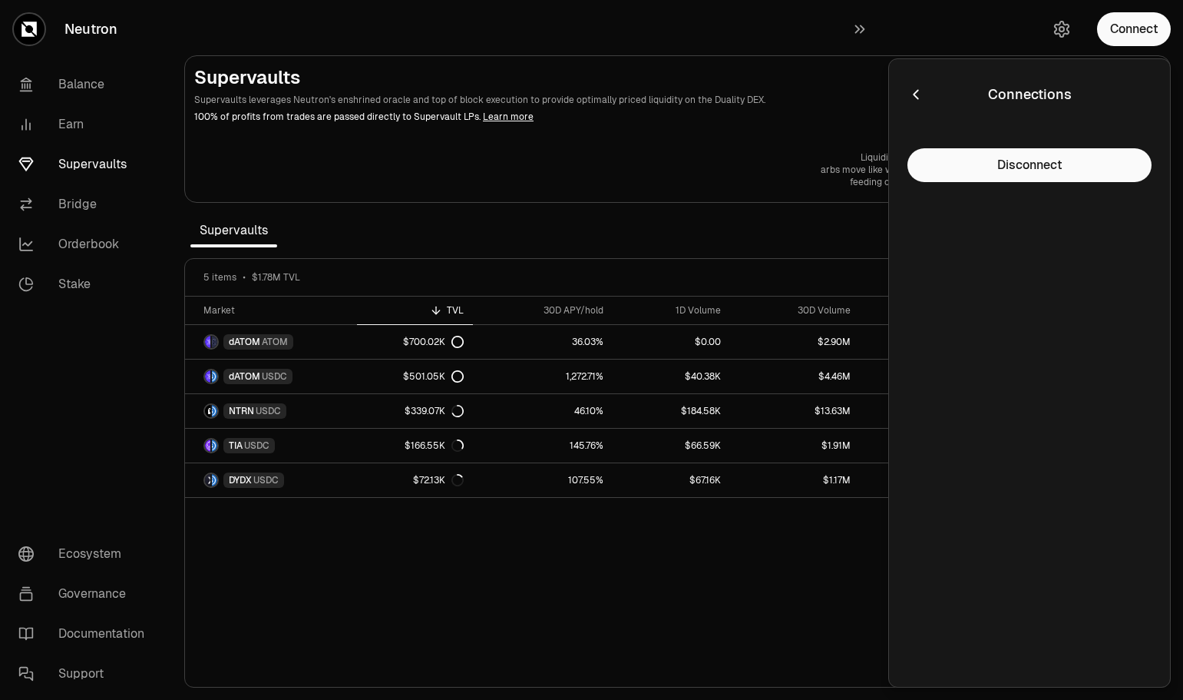
click at [1137, 31] on button "Connect" at bounding box center [1134, 29] width 74 height 34
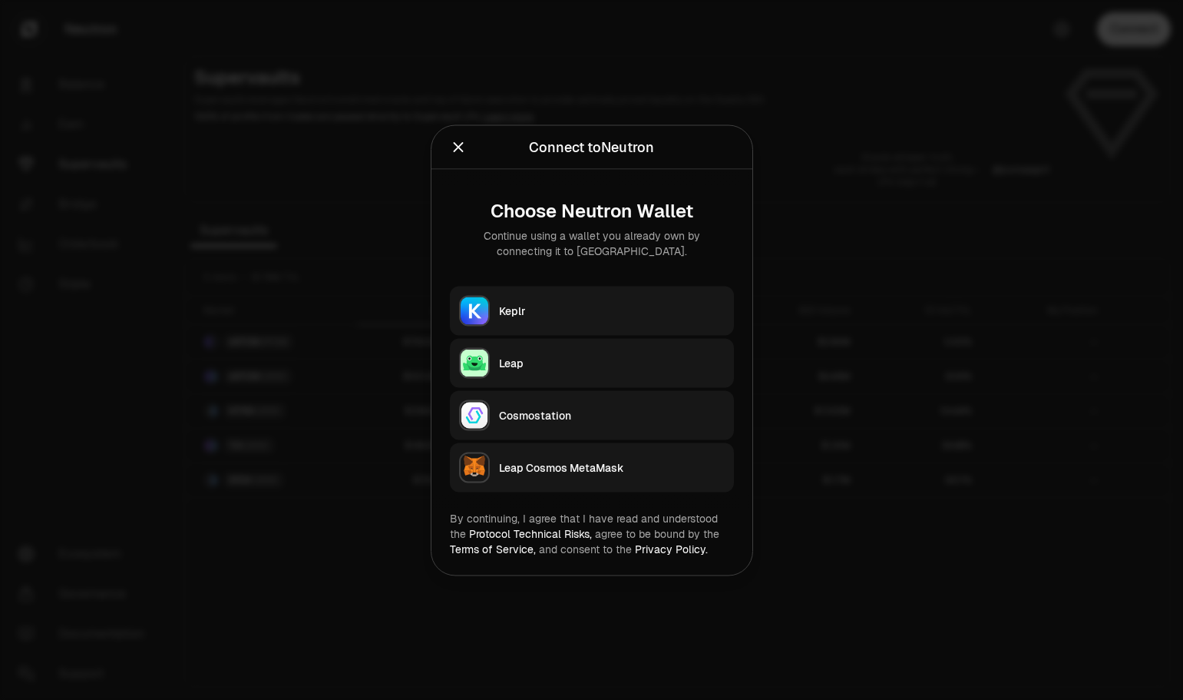
click at [568, 303] on div "Keplr" at bounding box center [612, 310] width 226 height 15
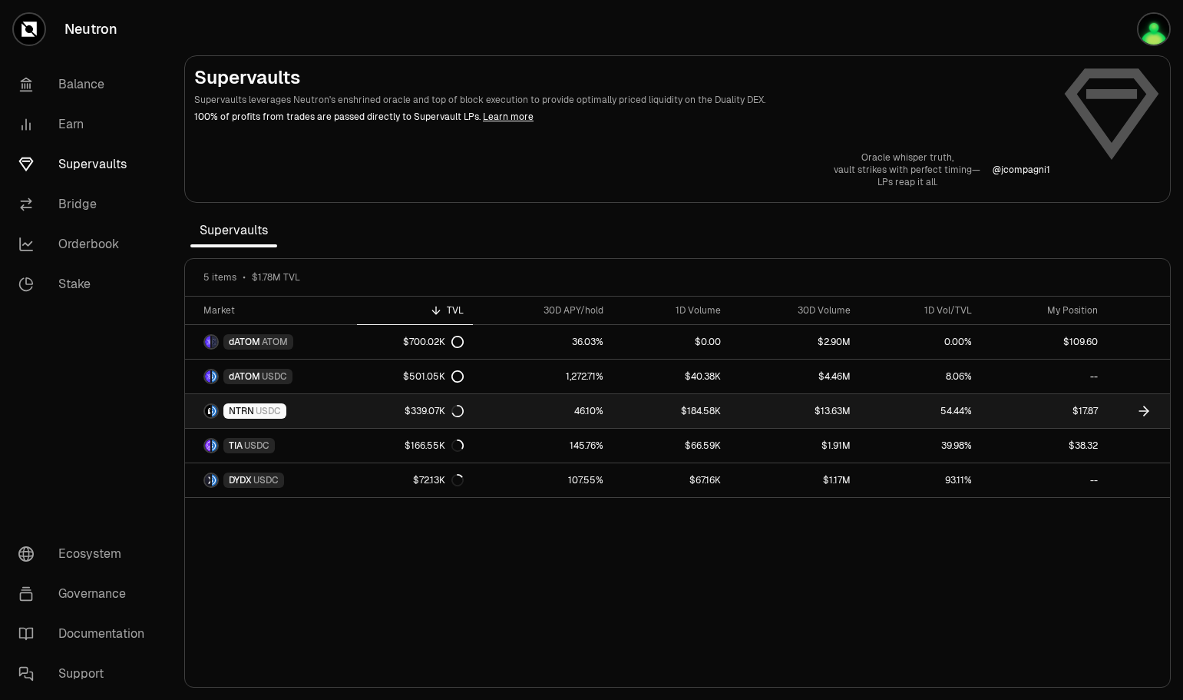
click at [366, 408] on link "$339.07K" at bounding box center [415, 411] width 116 height 34
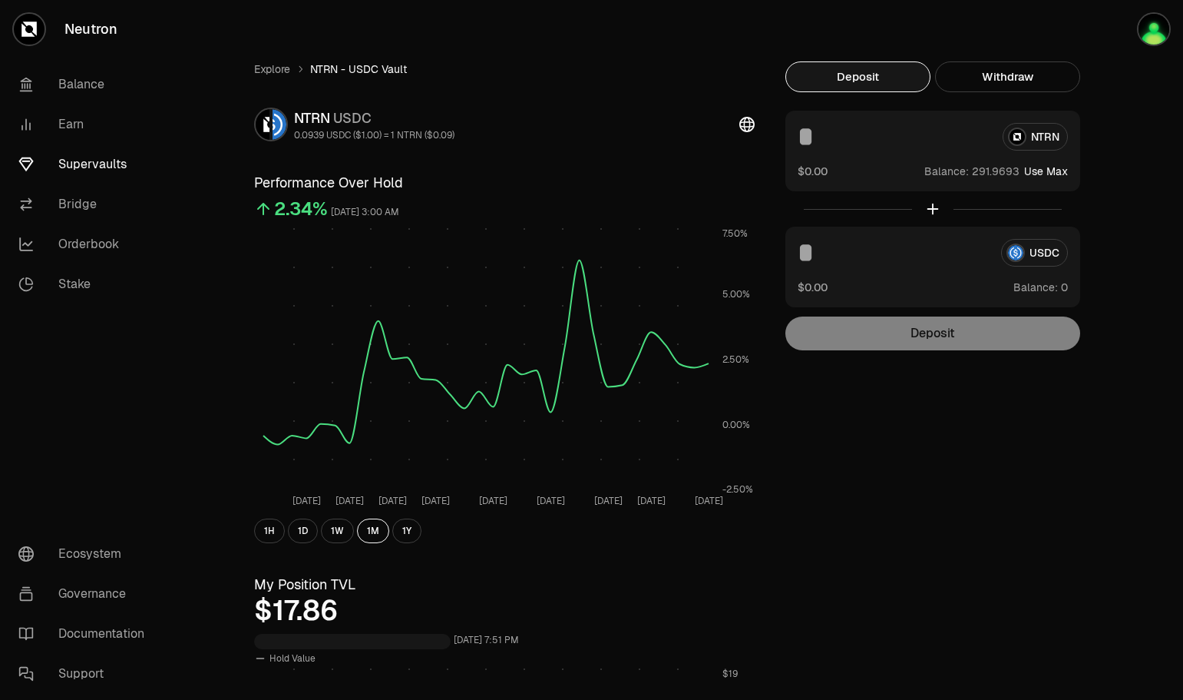
click at [816, 137] on input at bounding box center [894, 137] width 193 height 28
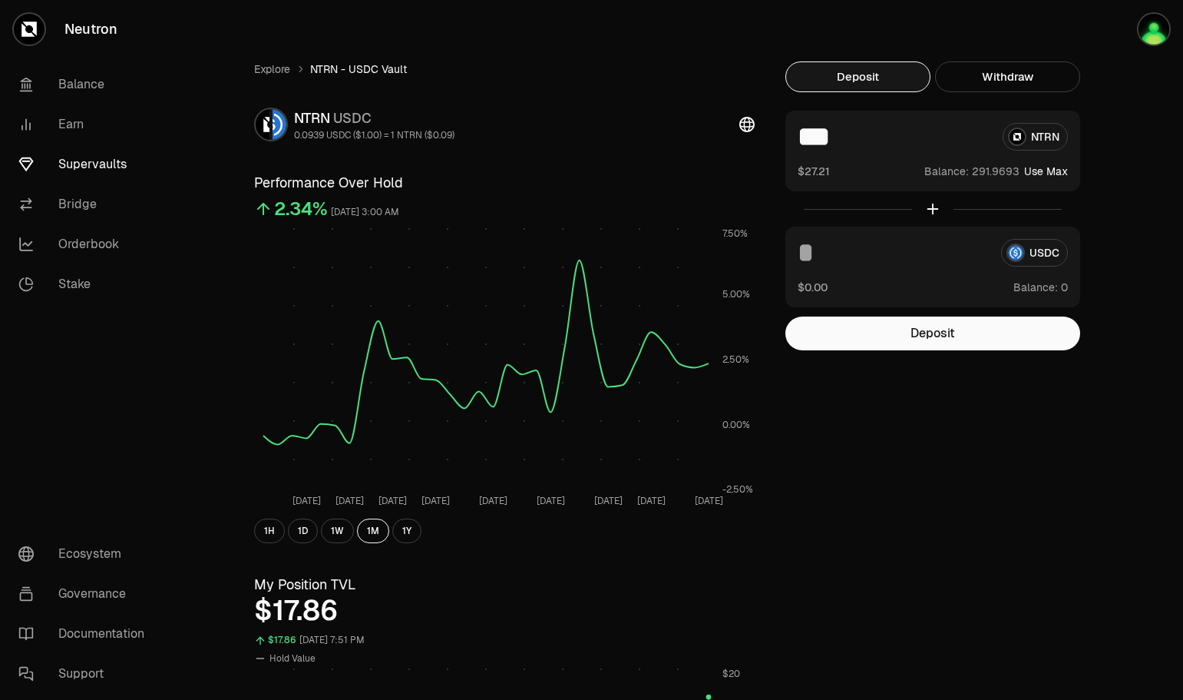
type input "***"
click at [925, 334] on button "Deposit" at bounding box center [933, 333] width 295 height 34
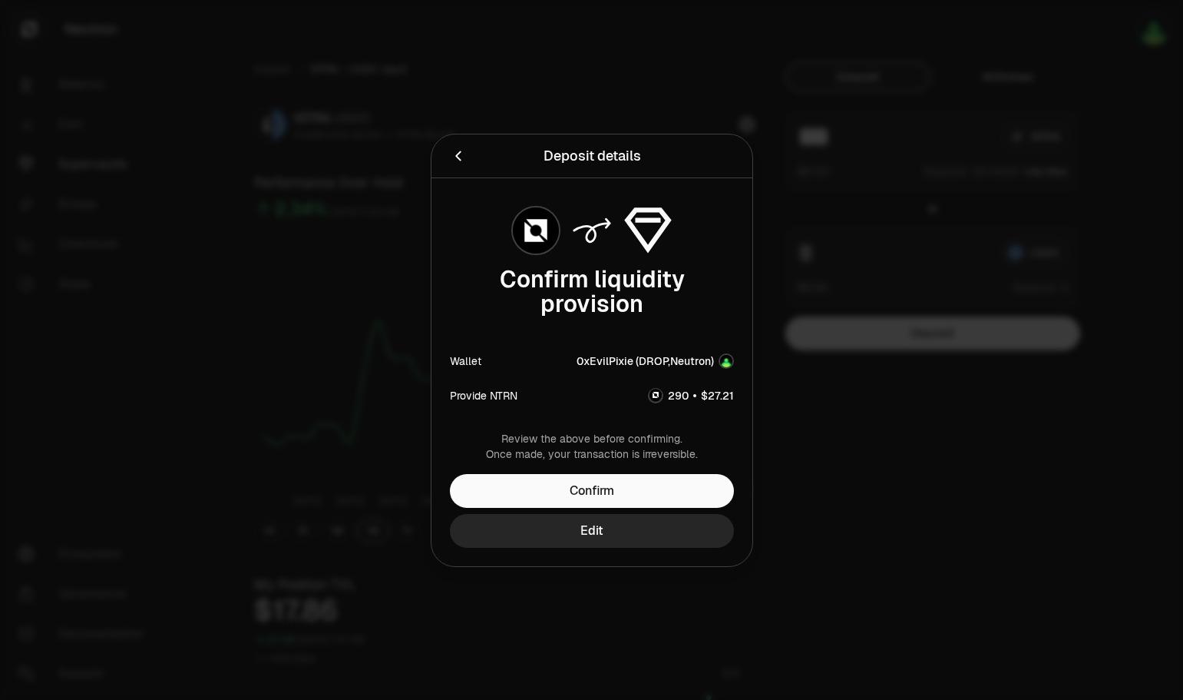
click at [614, 492] on button "Confirm" at bounding box center [592, 491] width 284 height 34
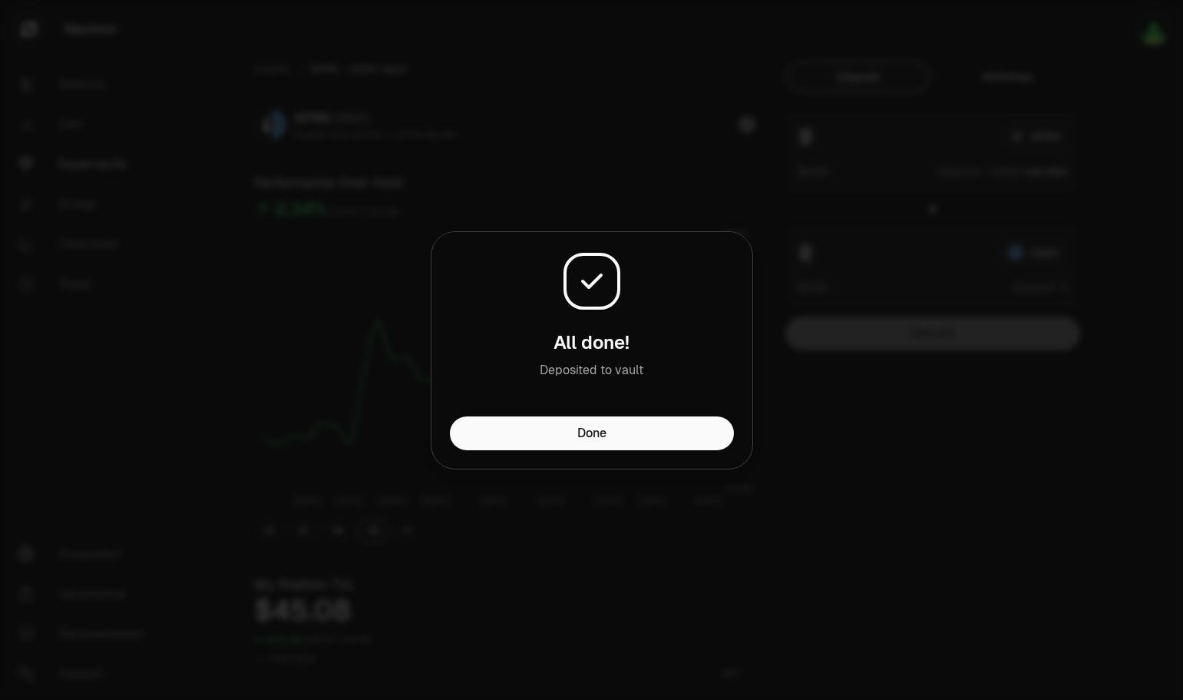
click at [595, 430] on button "Done" at bounding box center [592, 433] width 284 height 34
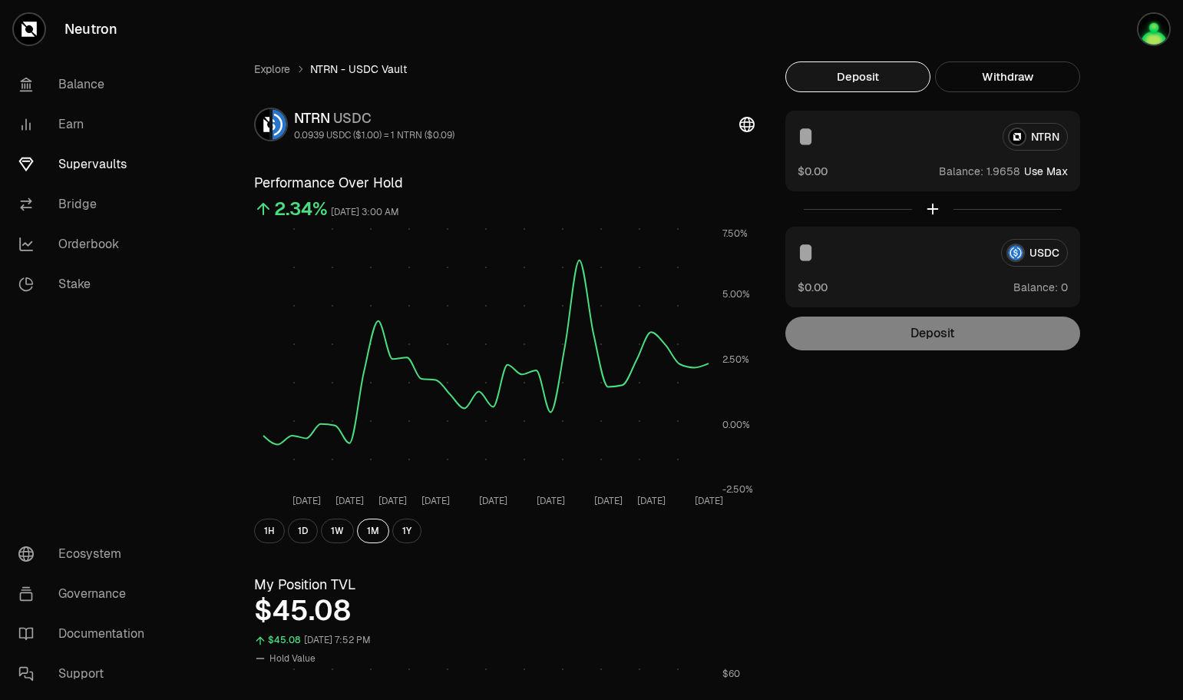
click at [101, 168] on link "Supervaults" at bounding box center [86, 164] width 160 height 40
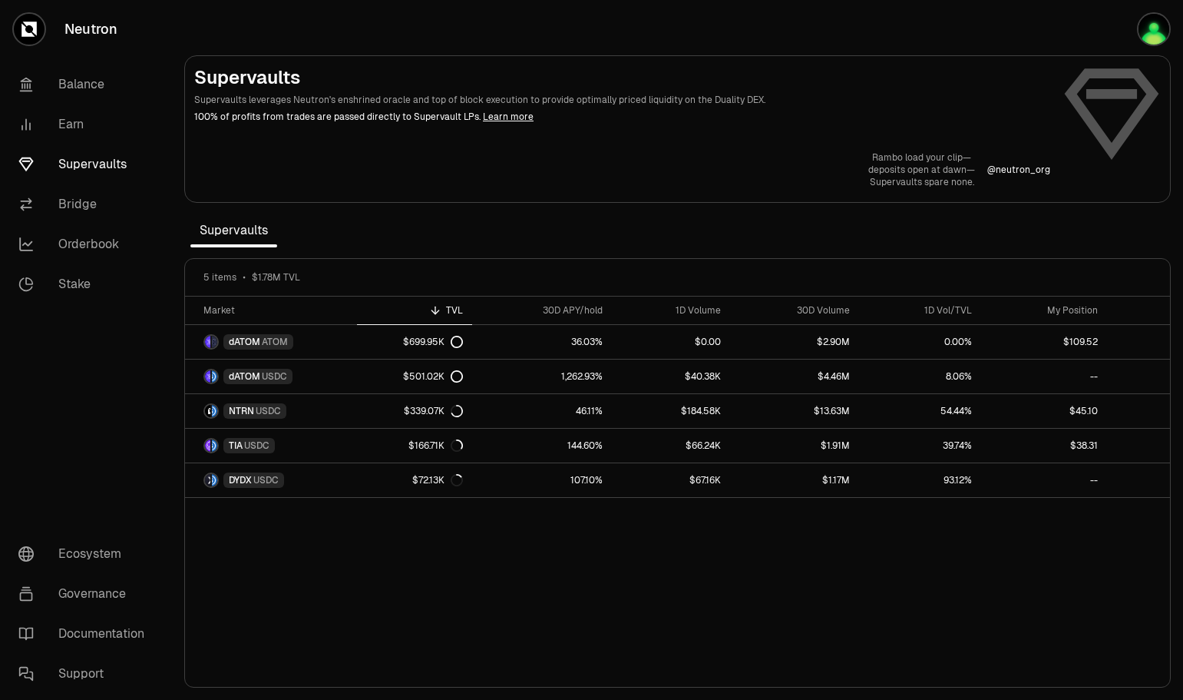
click at [898, 158] on p "Rambo load your clip—" at bounding box center [922, 157] width 107 height 12
